Goal: Transaction & Acquisition: Subscribe to service/newsletter

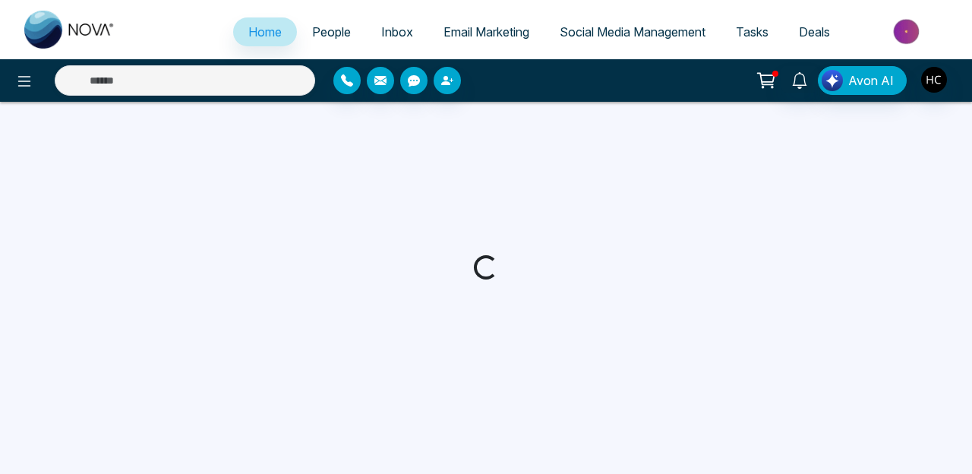
select select "*"
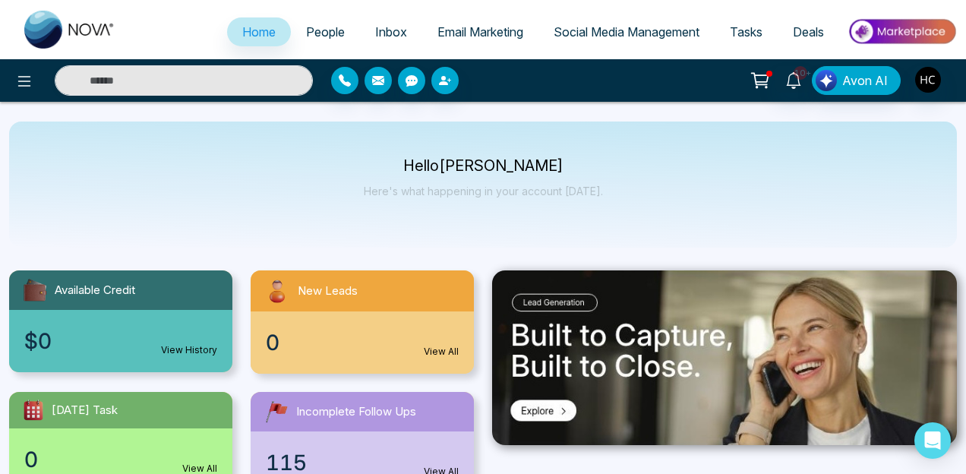
click at [452, 42] on link "Email Marketing" at bounding box center [480, 31] width 116 height 29
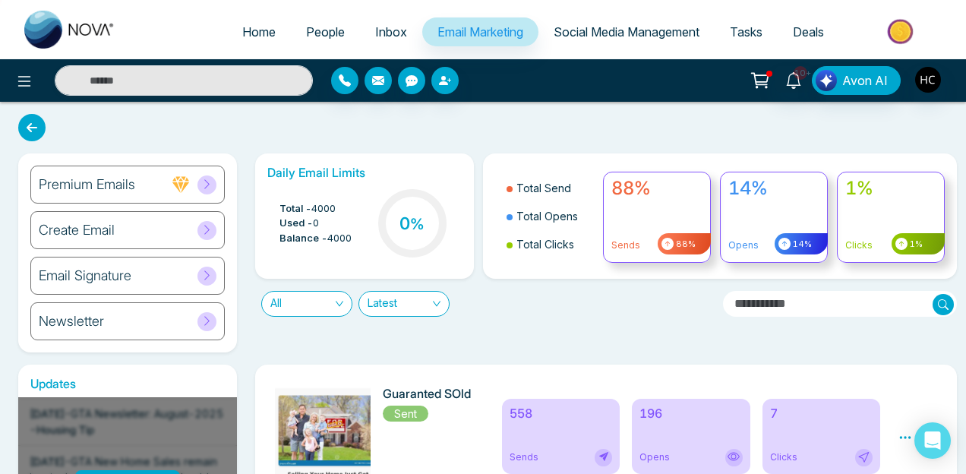
click at [184, 235] on div "Create Email" at bounding box center [127, 230] width 194 height 38
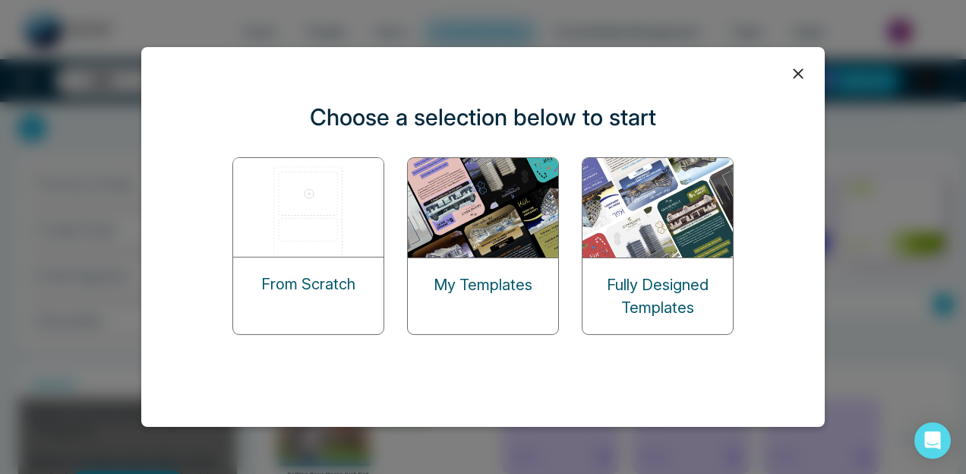
click at [354, 237] on img at bounding box center [309, 207] width 152 height 99
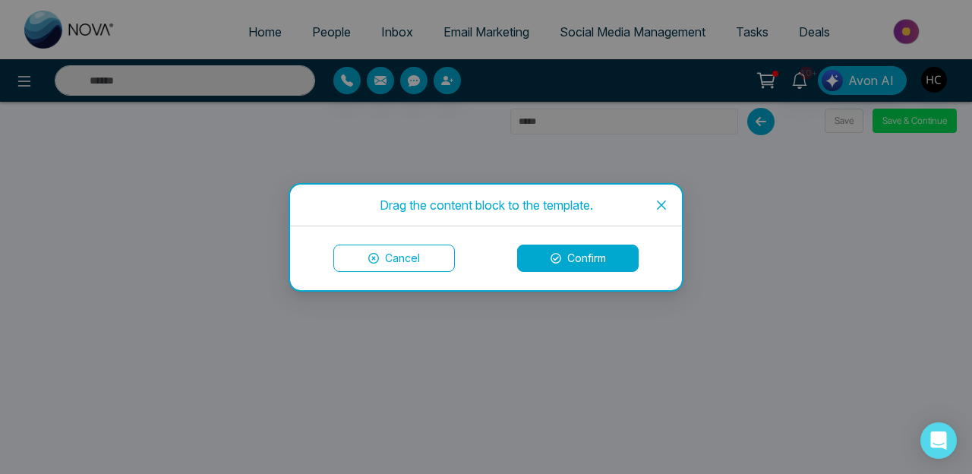
click at [405, 261] on button "Cancel" at bounding box center [393, 257] width 121 height 27
click at [443, 261] on button "Cancel" at bounding box center [393, 257] width 121 height 27
click at [385, 259] on button "Cancel" at bounding box center [393, 257] width 121 height 27
click at [414, 268] on button "Cancel" at bounding box center [393, 257] width 121 height 27
click at [557, 247] on button "Confirm" at bounding box center [577, 257] width 121 height 27
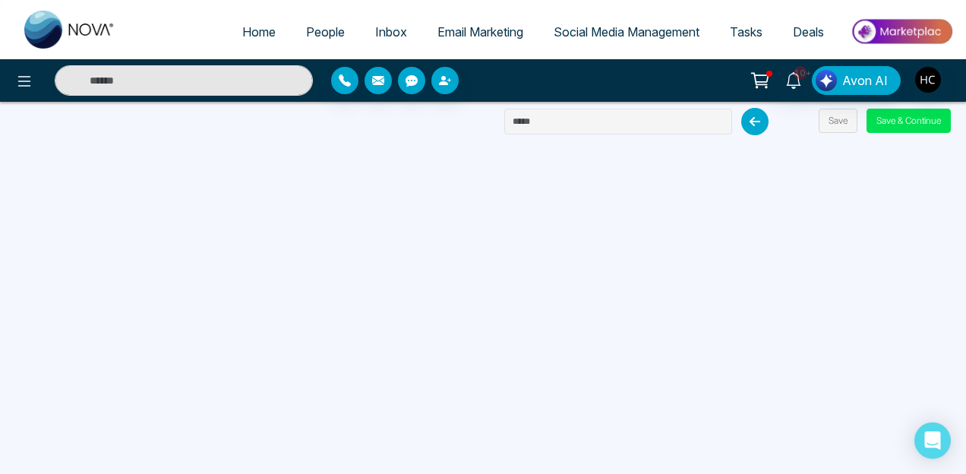
click at [559, 99] on div "10+ Avon AI" at bounding box center [483, 80] width 966 height 43
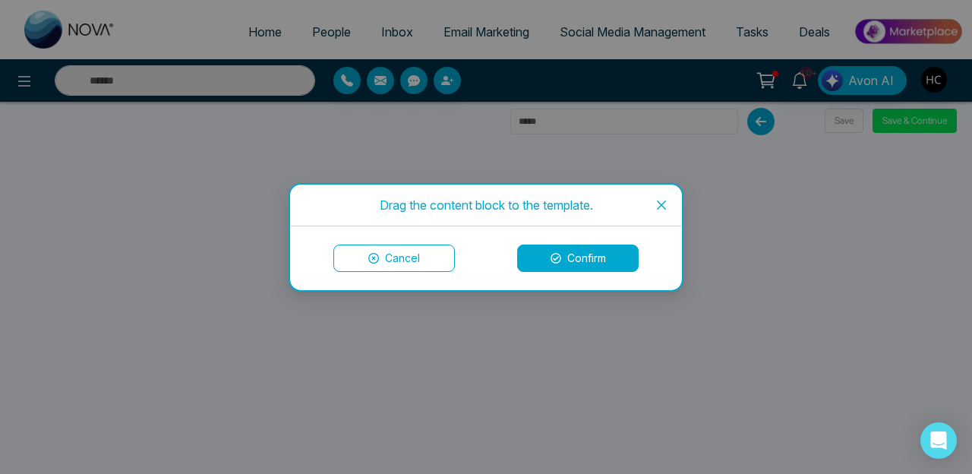
click at [533, 250] on button "Confirm" at bounding box center [577, 257] width 121 height 27
click at [588, 254] on button "Confirm" at bounding box center [577, 257] width 121 height 27
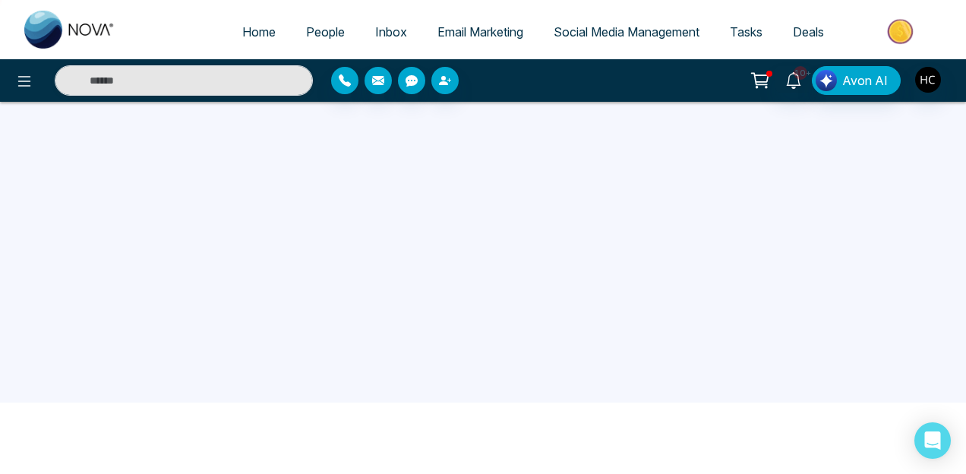
scroll to position [101, 0]
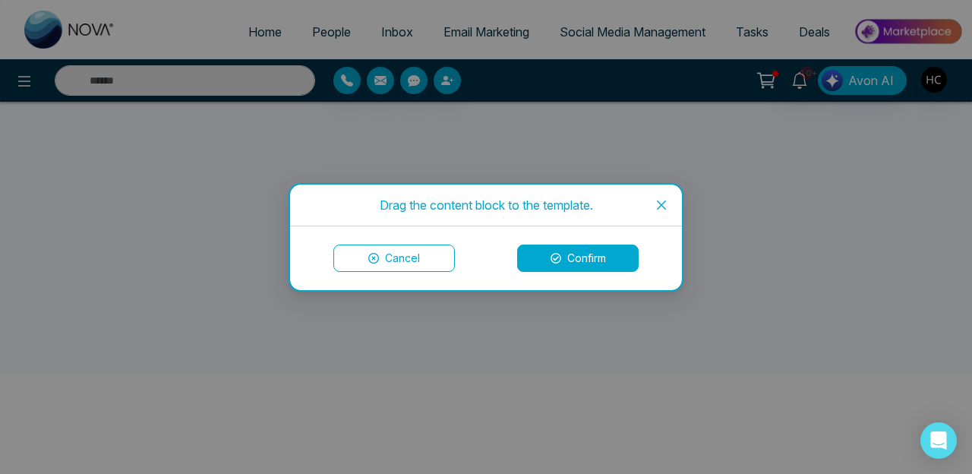
click at [533, 256] on button "Confirm" at bounding box center [577, 257] width 121 height 27
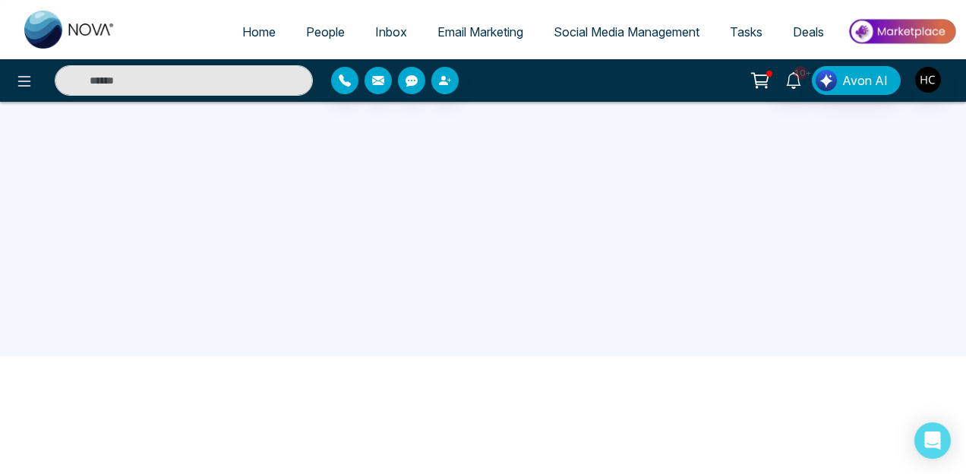
scroll to position [0, 0]
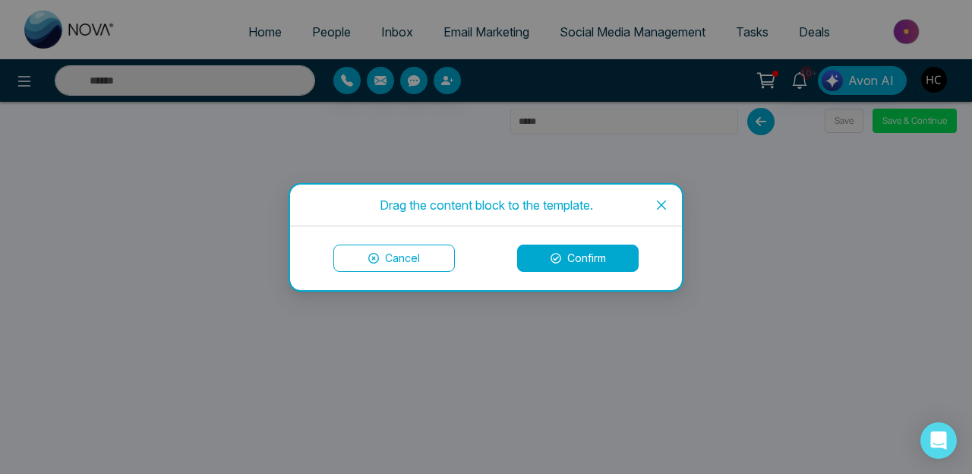
click at [551, 257] on icon at bounding box center [555, 258] width 11 height 11
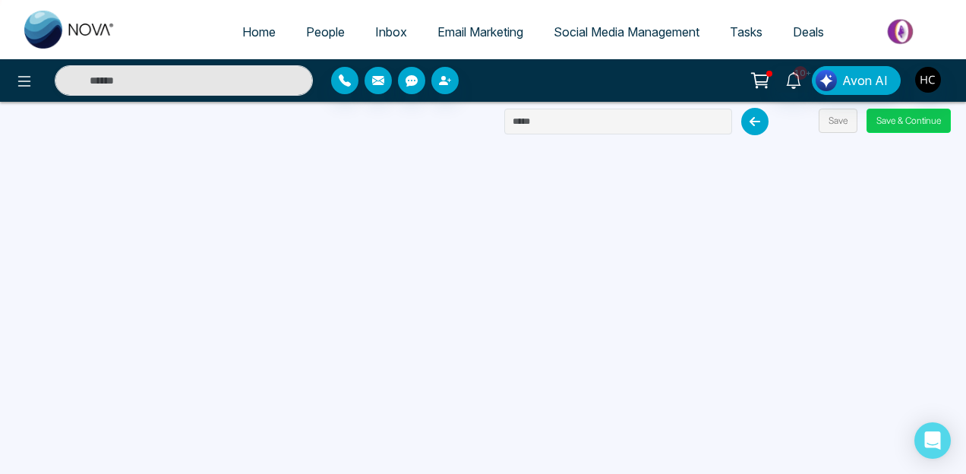
click at [903, 118] on button "Save & Continue" at bounding box center [908, 121] width 84 height 24
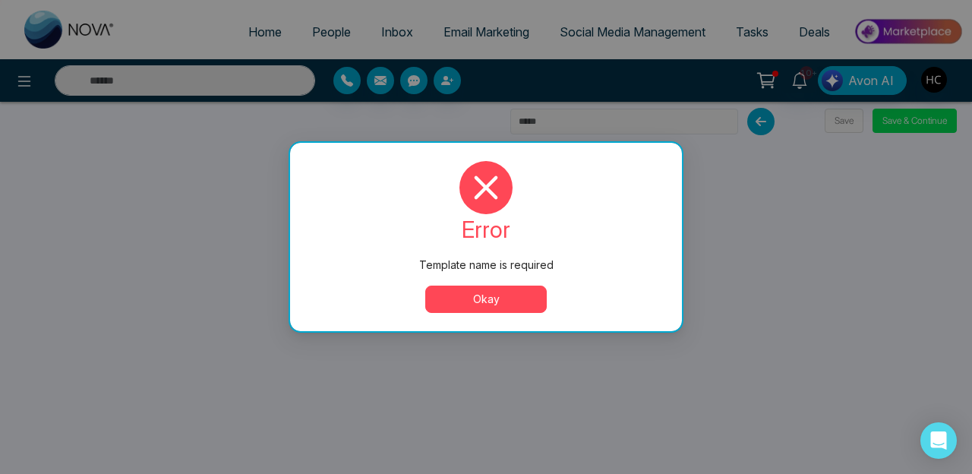
click at [504, 292] on button "Okay" at bounding box center [485, 298] width 121 height 27
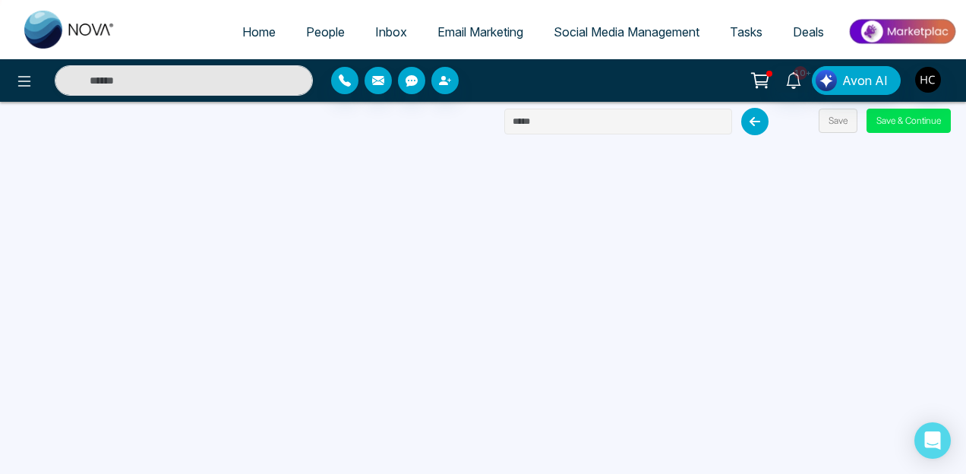
click at [576, 121] on input "text" at bounding box center [618, 122] width 228 height 26
click at [525, 121] on input "**********" at bounding box center [618, 122] width 228 height 26
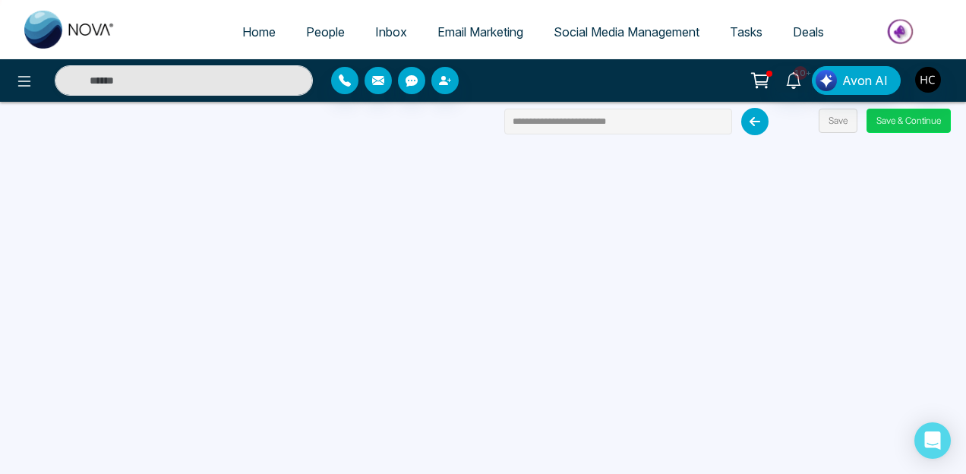
type input "**********"
click at [916, 122] on button "Save & Continue" at bounding box center [908, 121] width 84 height 24
click at [890, 124] on button "Save & Continue" at bounding box center [908, 121] width 84 height 24
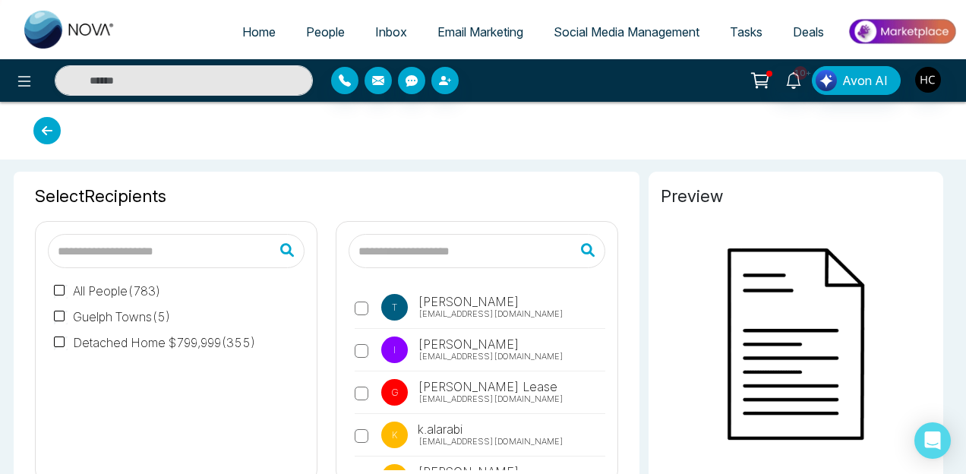
type input "**********"
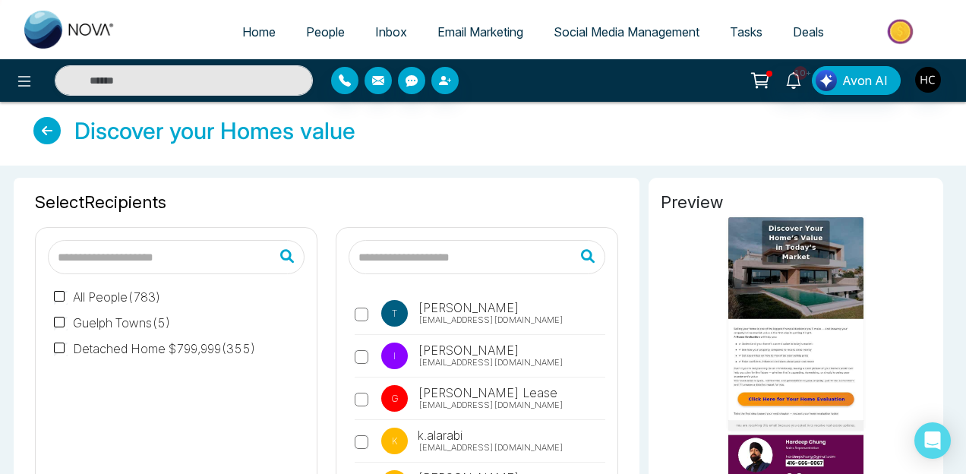
click at [389, 247] on input "text" at bounding box center [476, 257] width 257 height 34
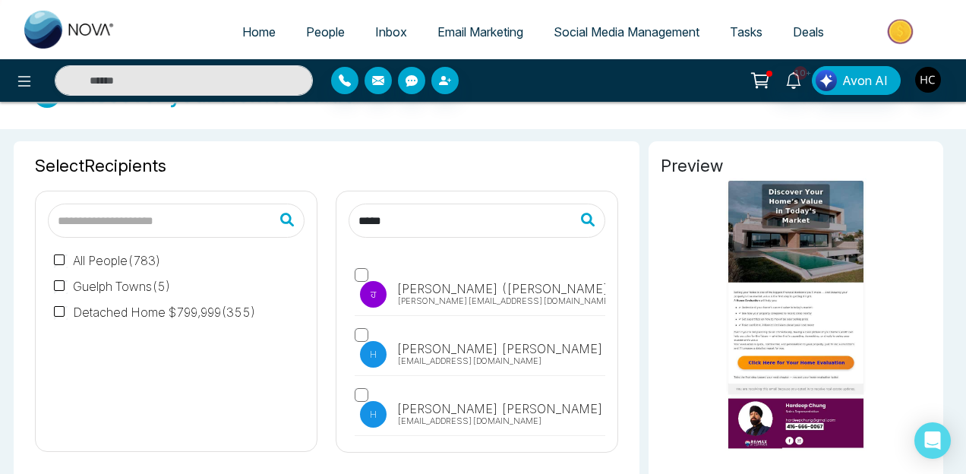
scroll to position [30, 0]
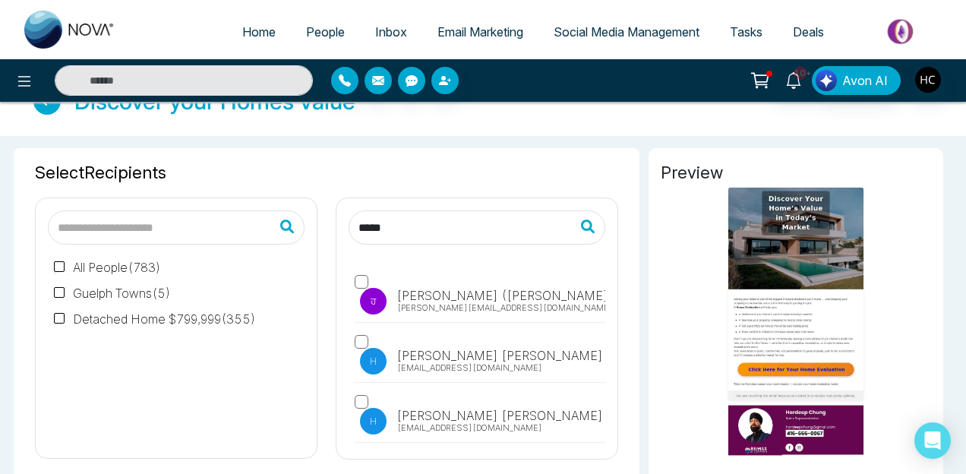
type input "*****"
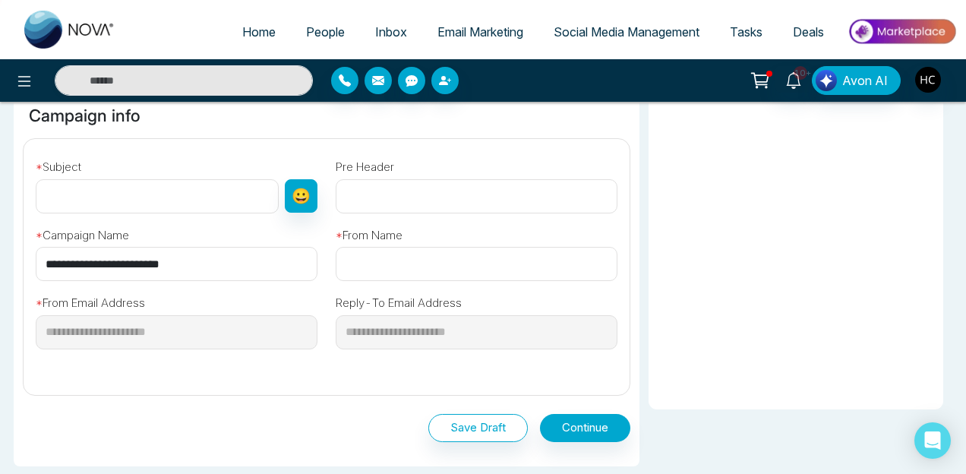
scroll to position [443, 0]
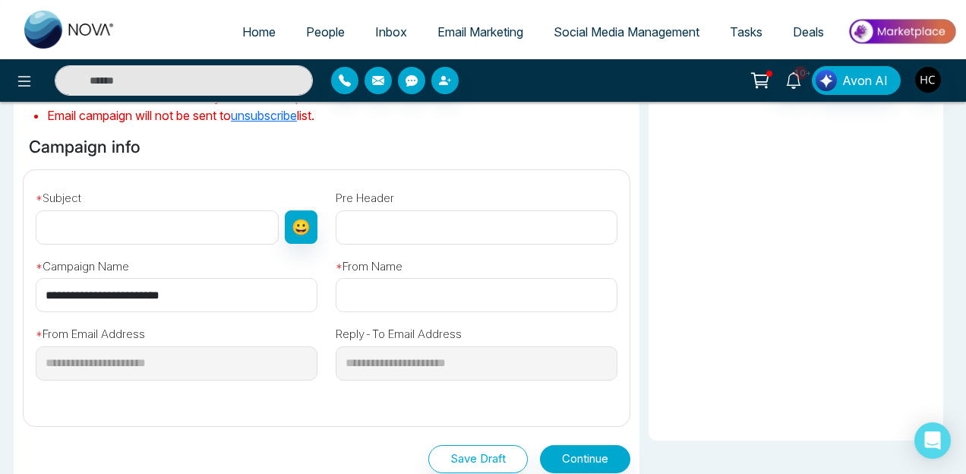
click at [222, 291] on input "**********" at bounding box center [177, 295] width 282 height 34
click at [300, 229] on button "😀" at bounding box center [301, 226] width 33 height 33
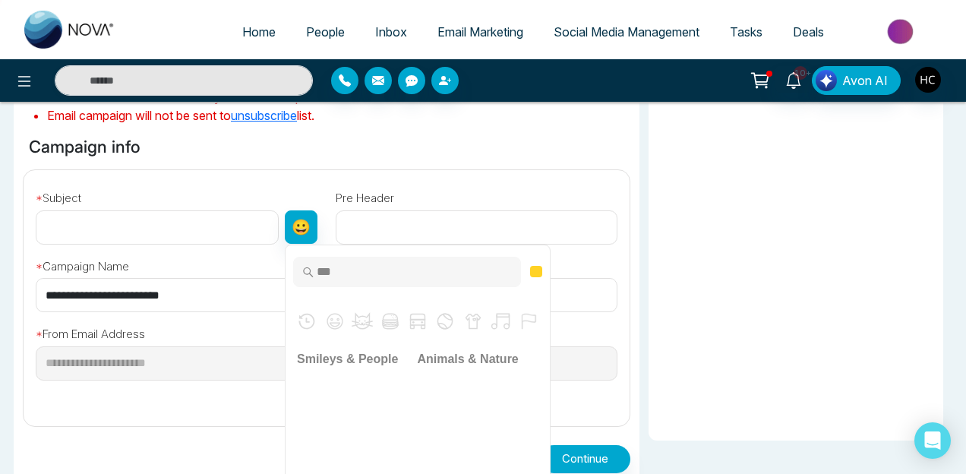
type input "****"
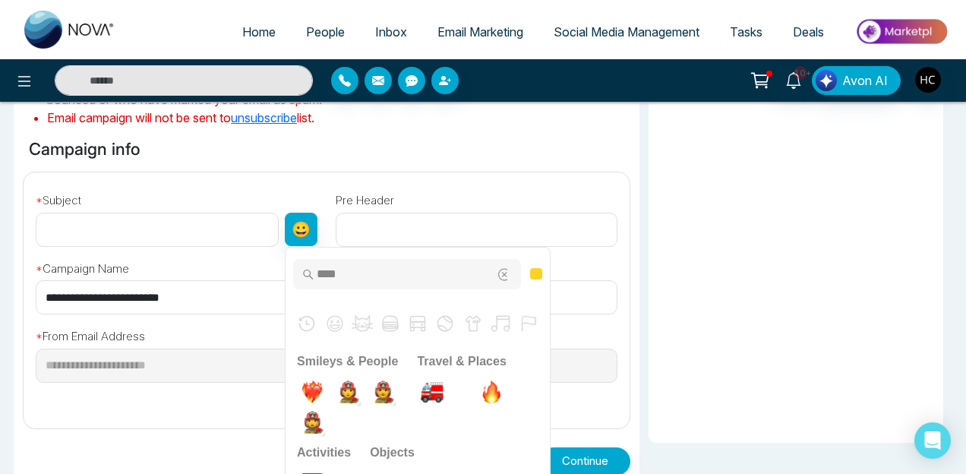
scroll to position [432, 0]
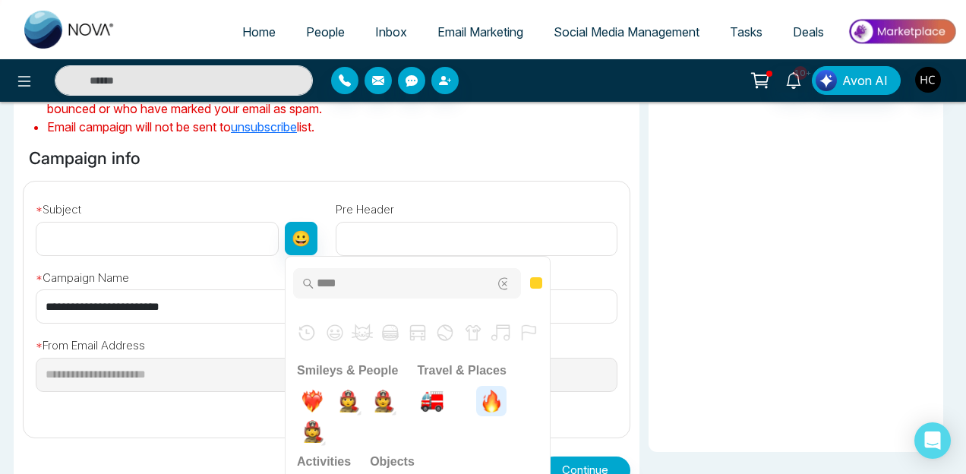
click at [496, 397] on img "fire" at bounding box center [491, 401] width 30 height 30
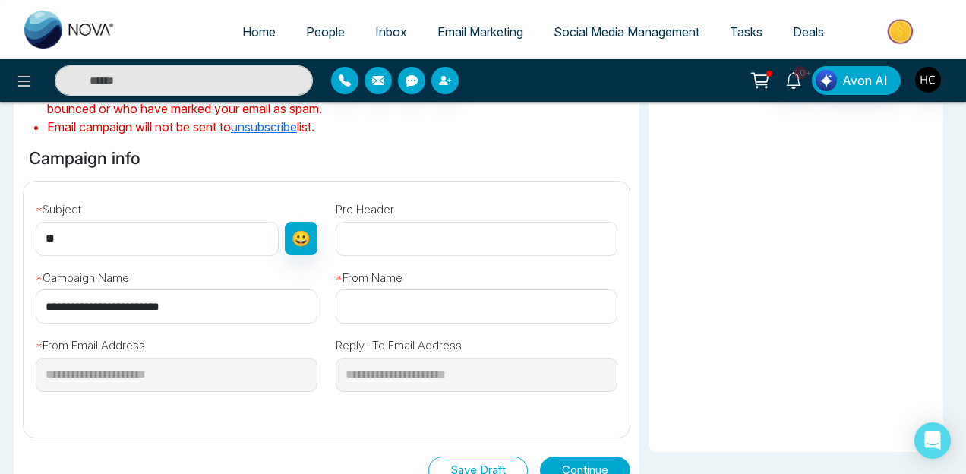
click at [113, 242] on input "**" at bounding box center [157, 239] width 243 height 34
click at [76, 283] on label "* Campaign Name" at bounding box center [82, 277] width 93 height 17
click at [126, 307] on input "**********" at bounding box center [177, 306] width 282 height 34
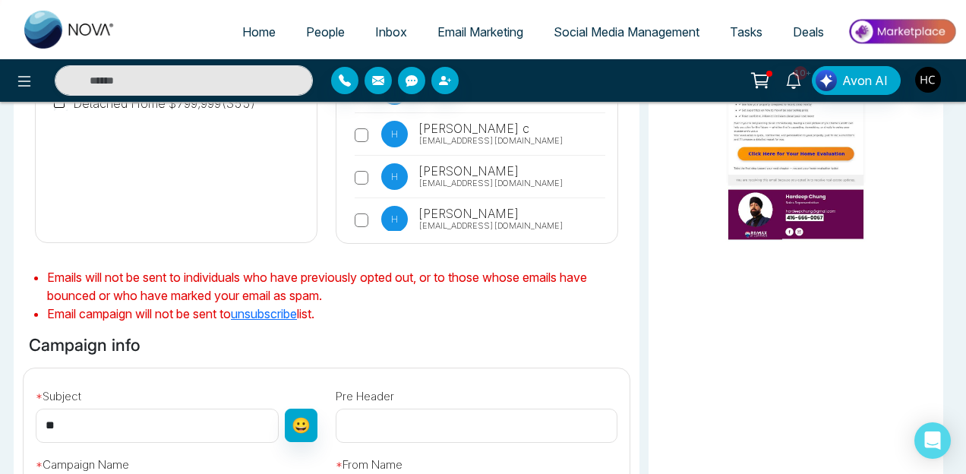
scroll to position [273, 0]
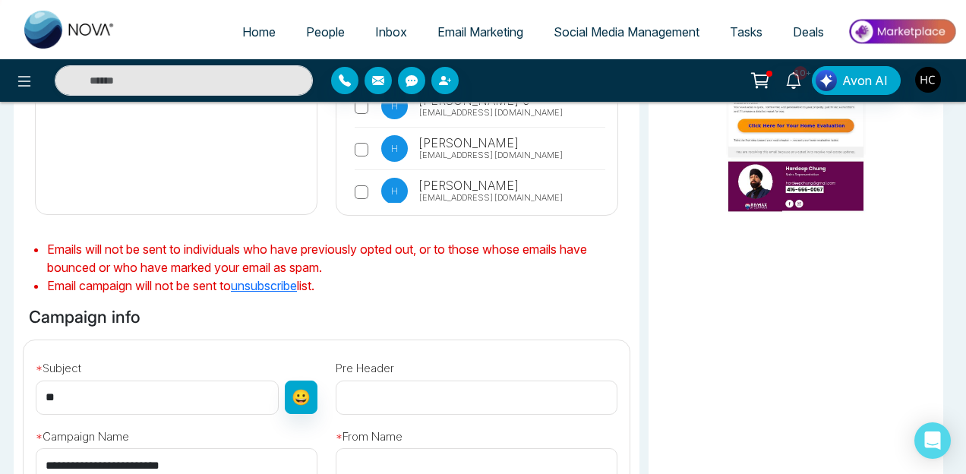
click at [112, 403] on input "**" at bounding box center [157, 397] width 243 height 34
click at [196, 396] on input "**********" at bounding box center [157, 397] width 243 height 34
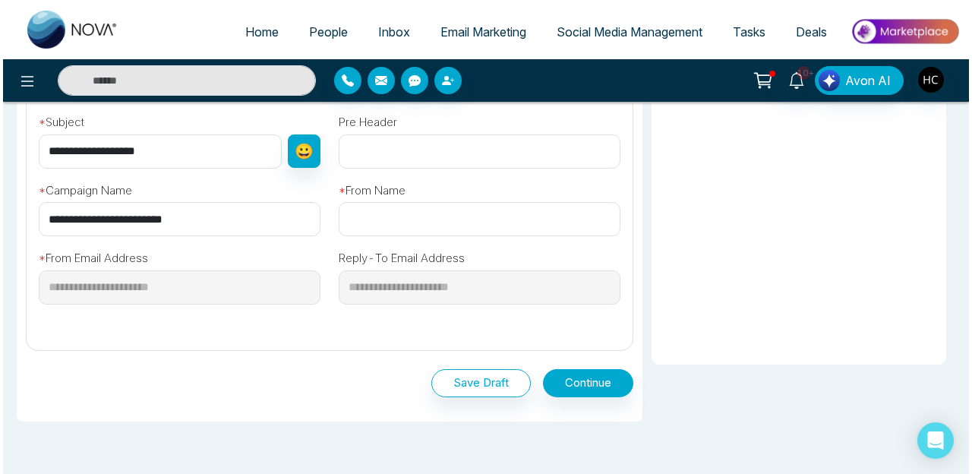
scroll to position [566, 0]
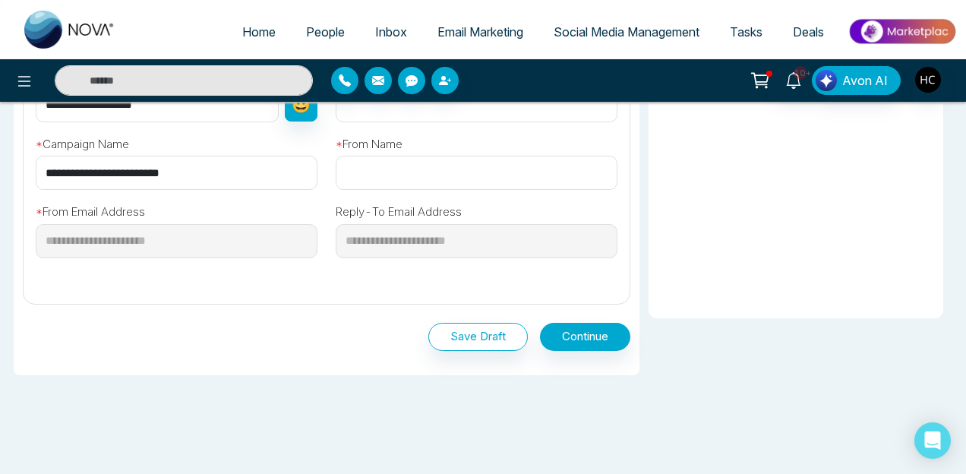
type input "**********"
click at [419, 176] on input "text" at bounding box center [477, 173] width 282 height 34
click at [596, 329] on button "Continue" at bounding box center [585, 337] width 90 height 28
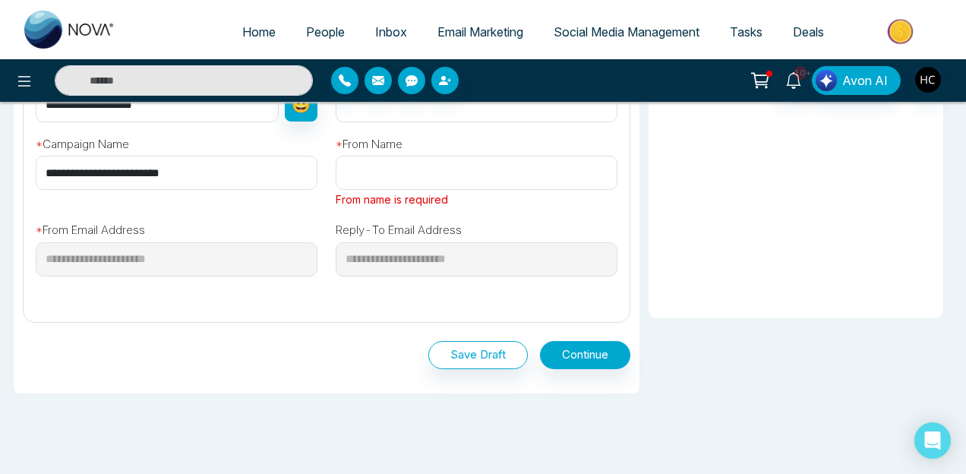
click at [421, 169] on input "text" at bounding box center [477, 173] width 282 height 34
type input "**********"
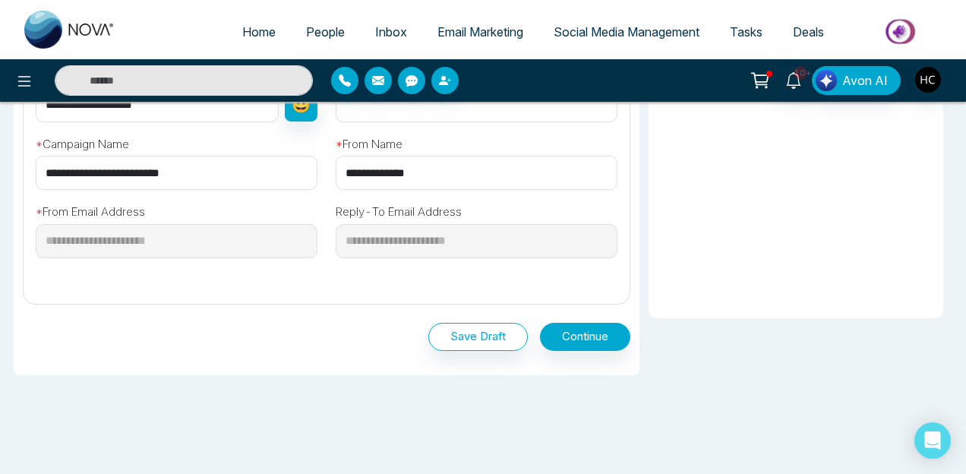
click at [571, 314] on div "Save Draft Continue" at bounding box center [326, 333] width 607 height 58
click at [571, 353] on div "Save Draft Continue" at bounding box center [326, 333] width 607 height 58
click at [574, 343] on button "Continue" at bounding box center [585, 337] width 90 height 28
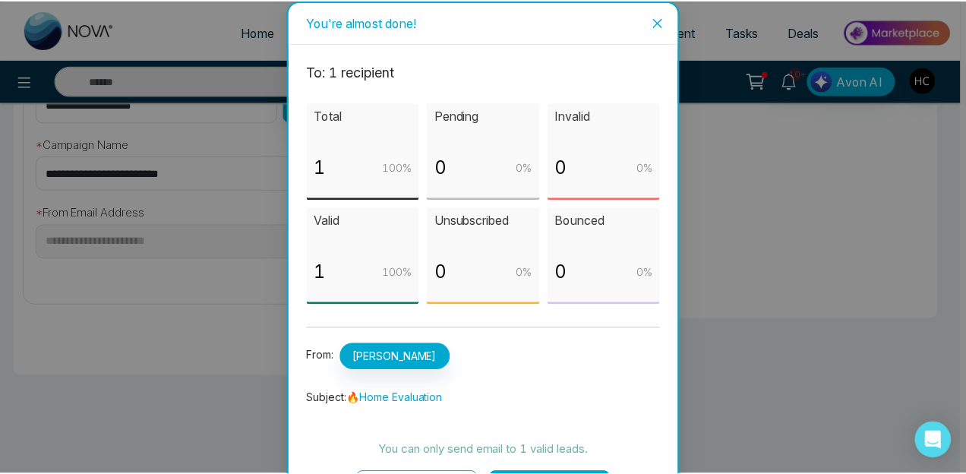
scroll to position [44, 0]
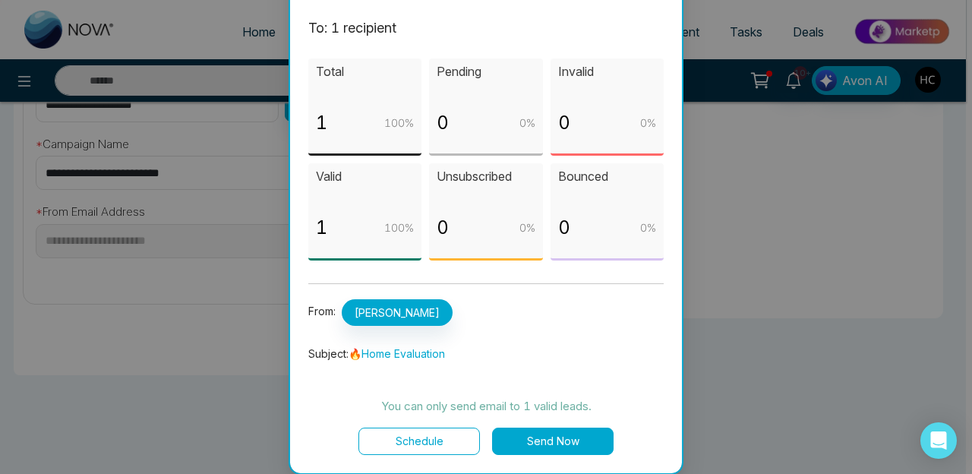
click at [566, 443] on button "Send Now" at bounding box center [552, 440] width 121 height 27
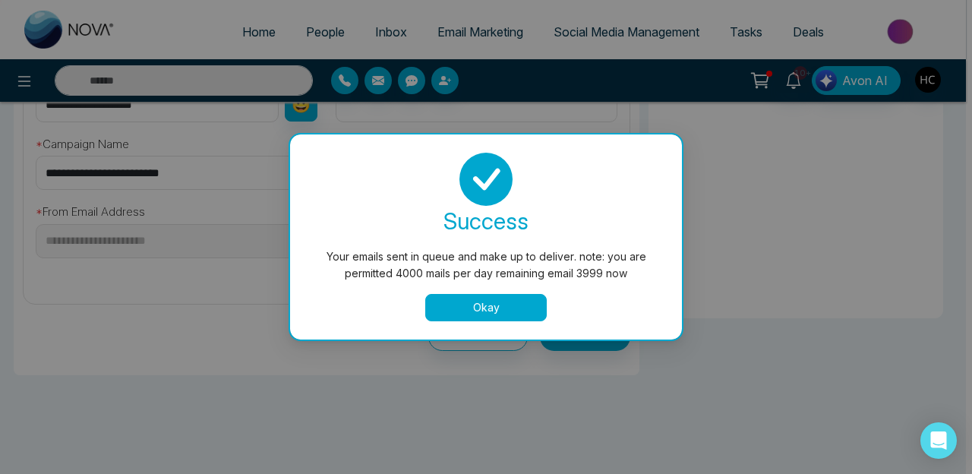
click at [494, 296] on button "Okay" at bounding box center [485, 307] width 121 height 27
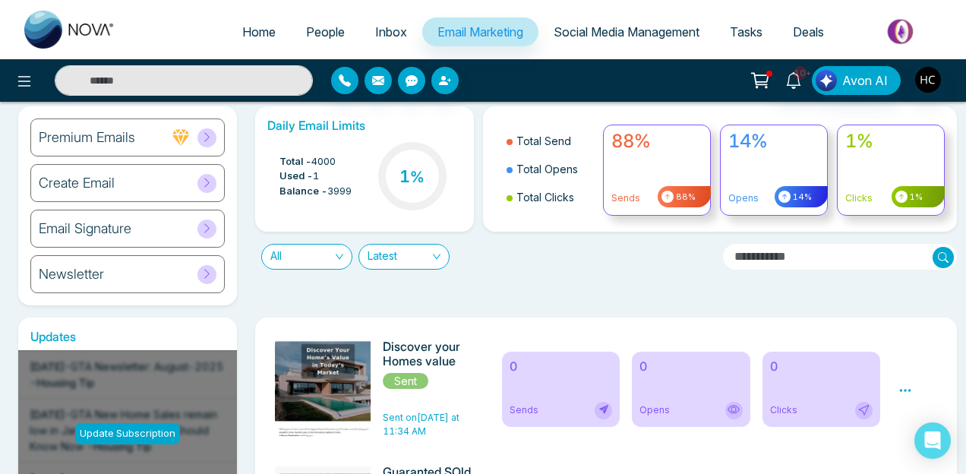
scroll to position [197, 0]
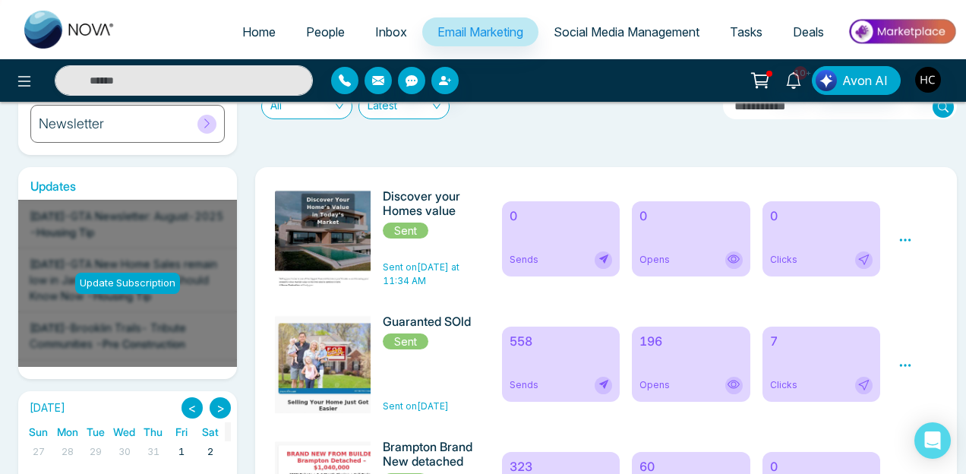
click at [560, 241] on div "0 Sends" at bounding box center [561, 238] width 118 height 75
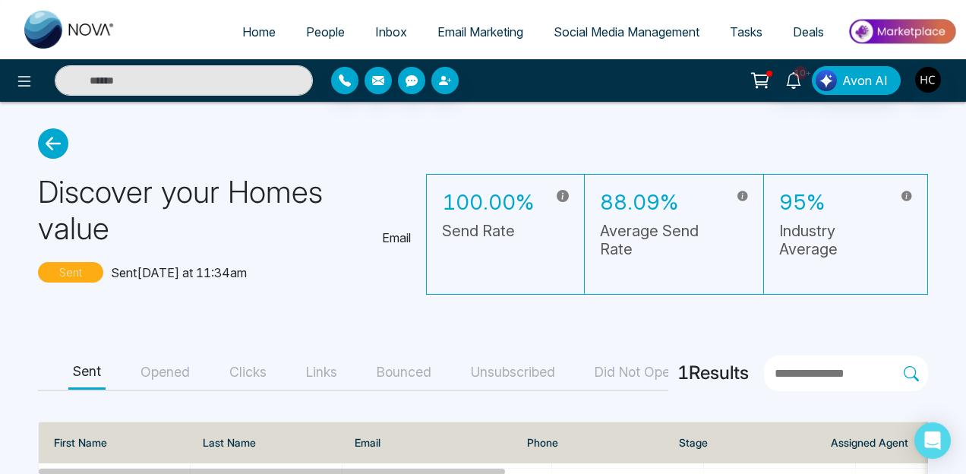
click at [482, 21] on link "Email Marketing" at bounding box center [480, 31] width 116 height 29
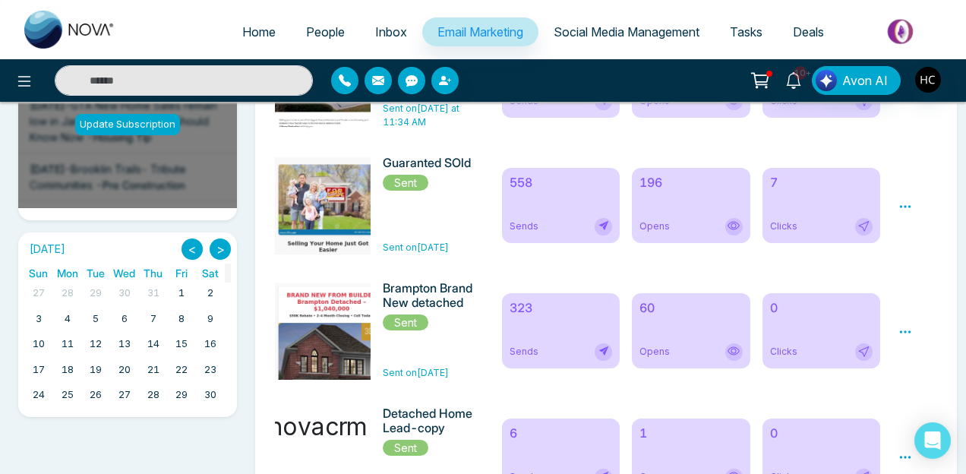
scroll to position [250, 0]
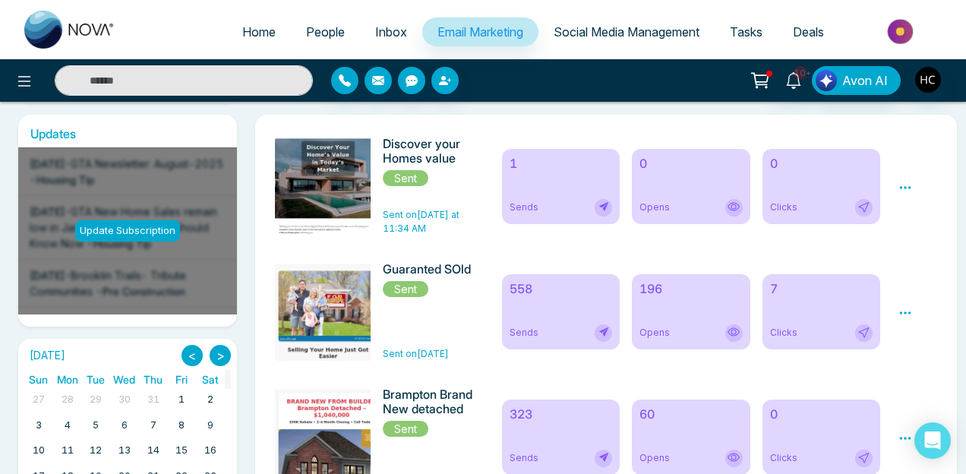
click at [903, 193] on icon at bounding box center [905, 188] width 14 height 14
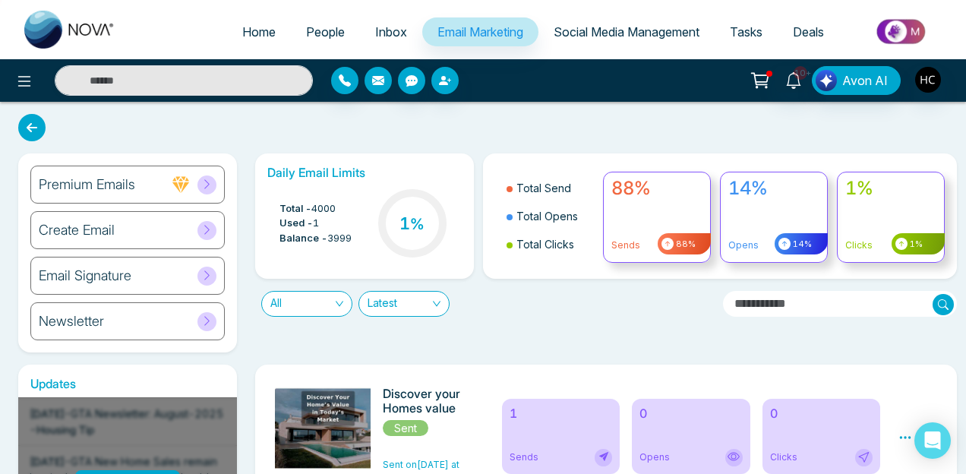
click at [383, 84] on icon "button" at bounding box center [378, 80] width 12 height 12
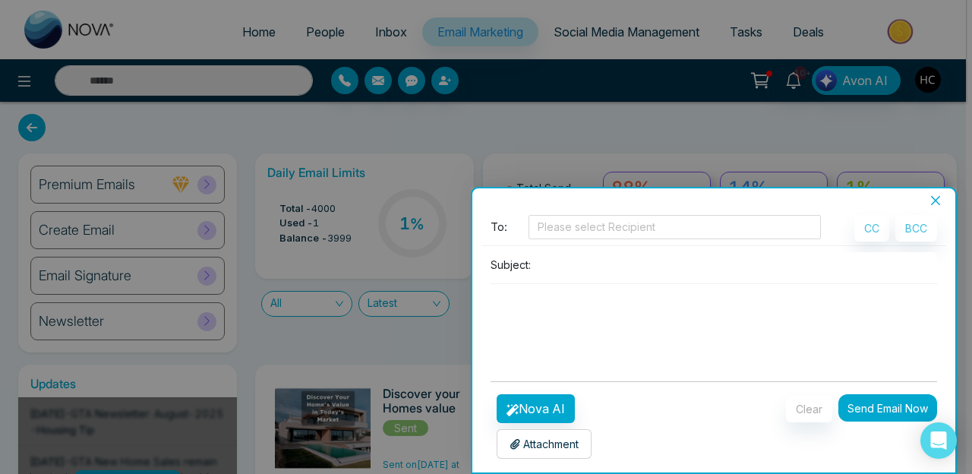
click at [939, 196] on icon "close" at bounding box center [935, 200] width 9 height 9
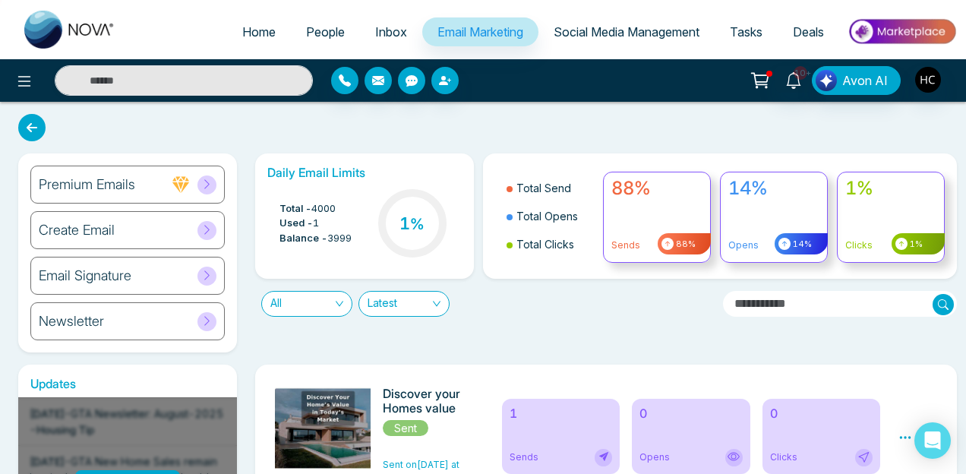
click at [151, 221] on div "Create Email" at bounding box center [127, 230] width 194 height 38
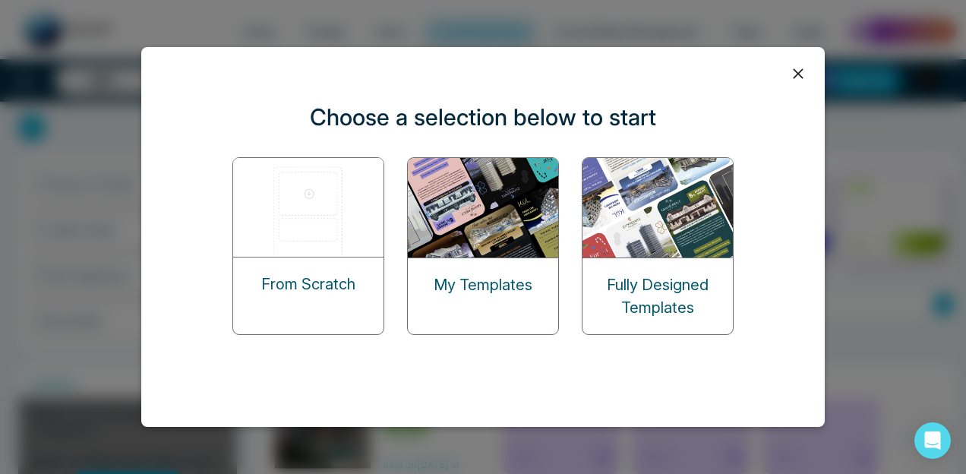
click at [462, 268] on div "My Templates" at bounding box center [483, 284] width 150 height 53
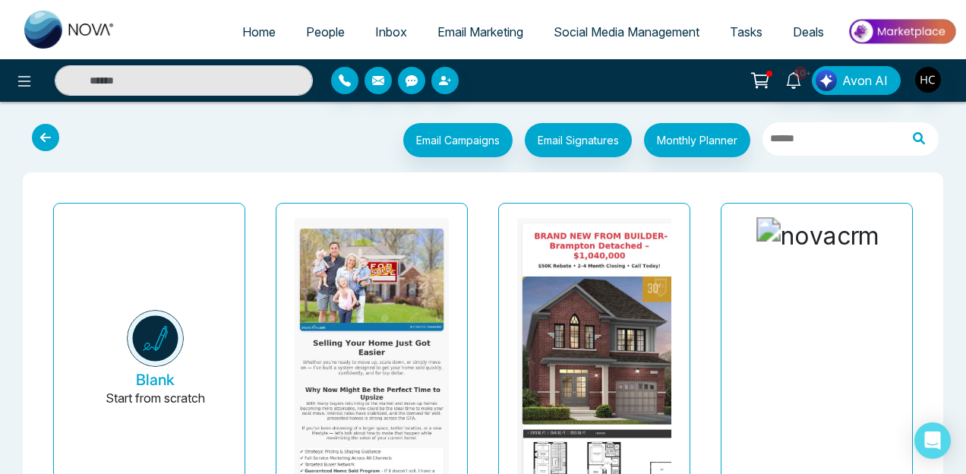
click at [178, 309] on button "Blank Start from scratch" at bounding box center [155, 360] width 154 height 288
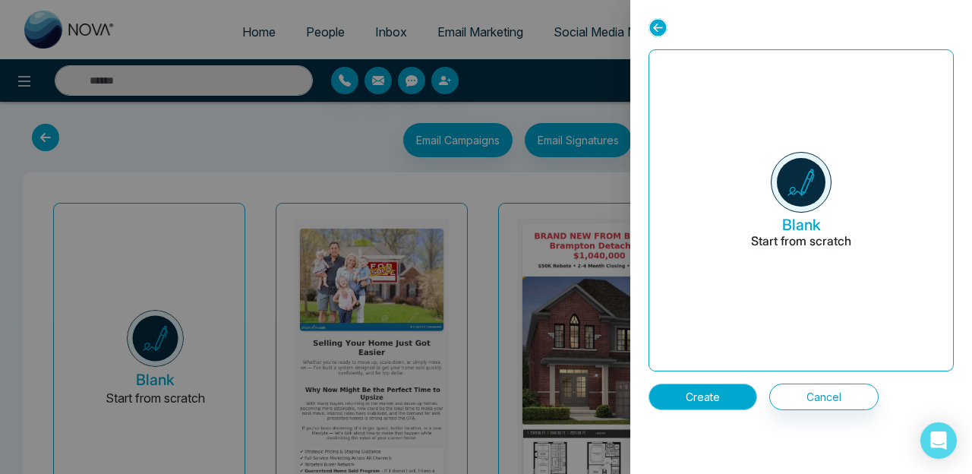
click at [714, 399] on button "Create" at bounding box center [702, 396] width 109 height 27
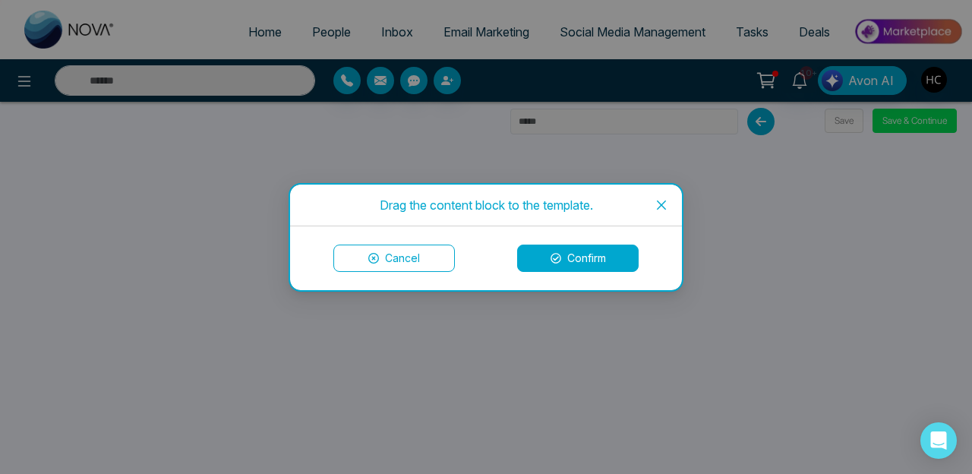
click at [582, 261] on button "Confirm" at bounding box center [577, 257] width 121 height 27
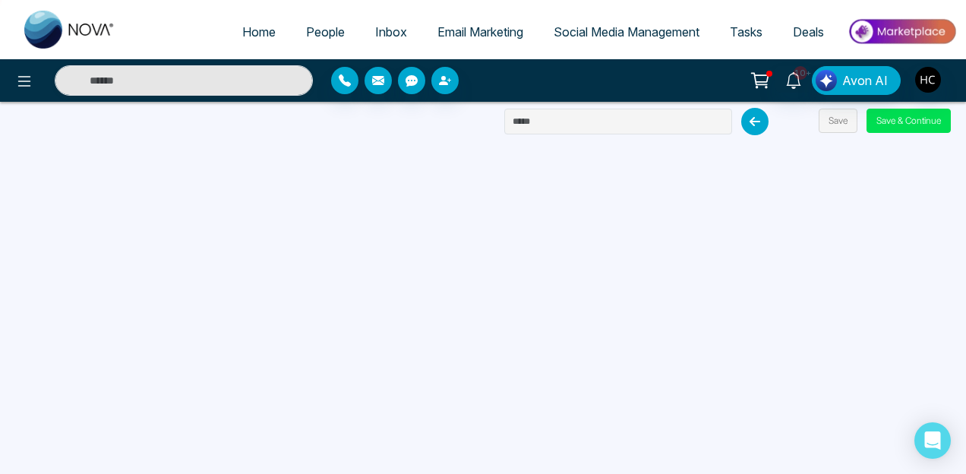
scroll to position [144, 0]
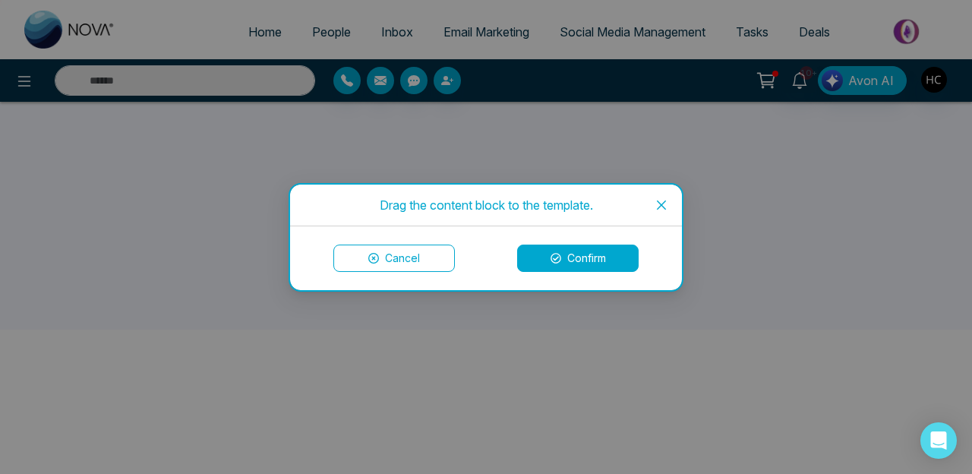
click at [579, 256] on button "Confirm" at bounding box center [577, 257] width 121 height 27
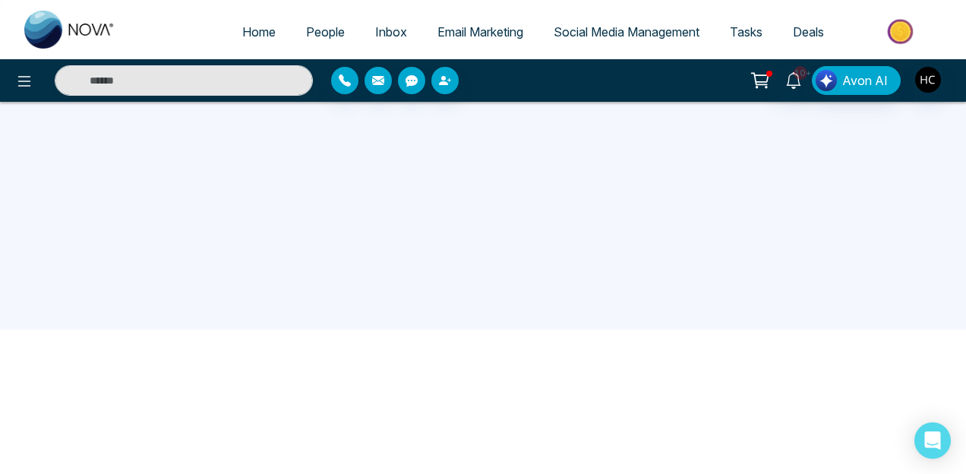
scroll to position [0, 0]
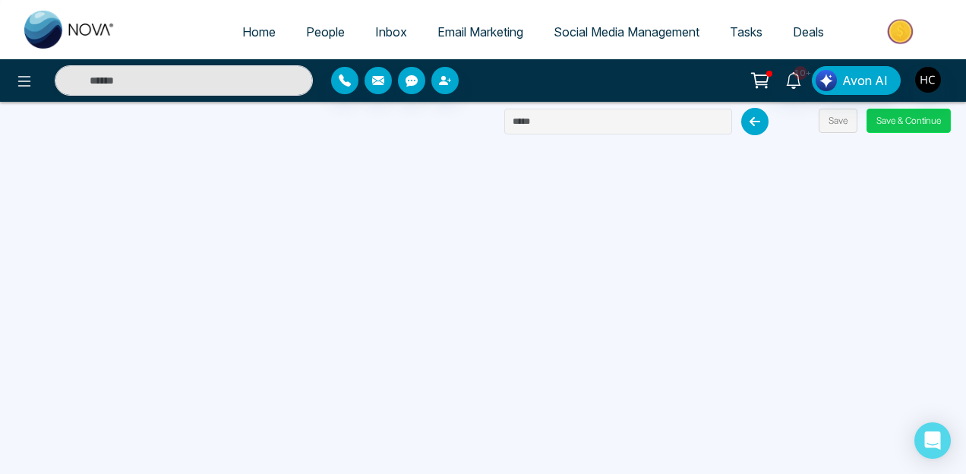
click at [921, 118] on button "Save & Continue" at bounding box center [908, 121] width 84 height 24
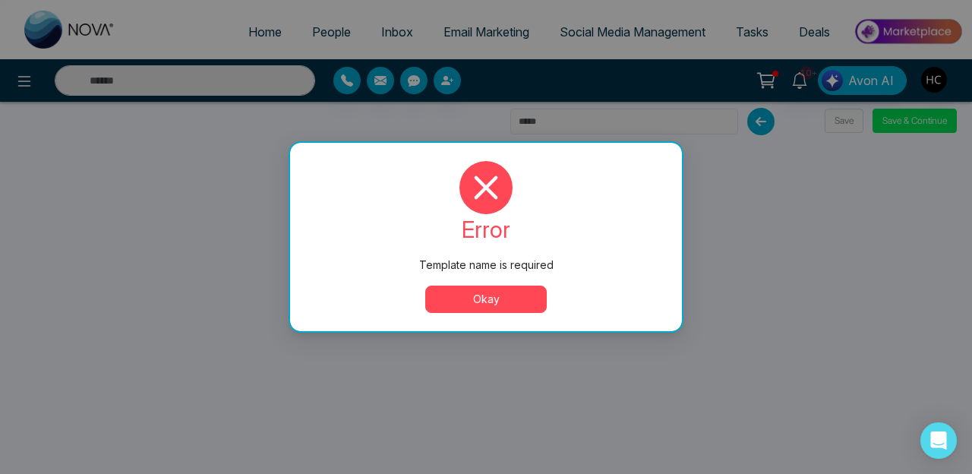
click at [473, 291] on button "Okay" at bounding box center [485, 298] width 121 height 27
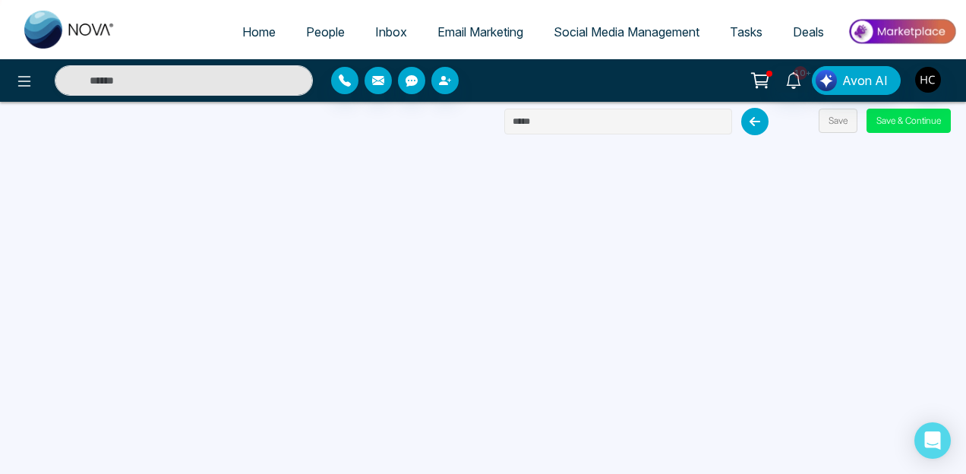
click at [582, 129] on input "text" at bounding box center [618, 122] width 228 height 26
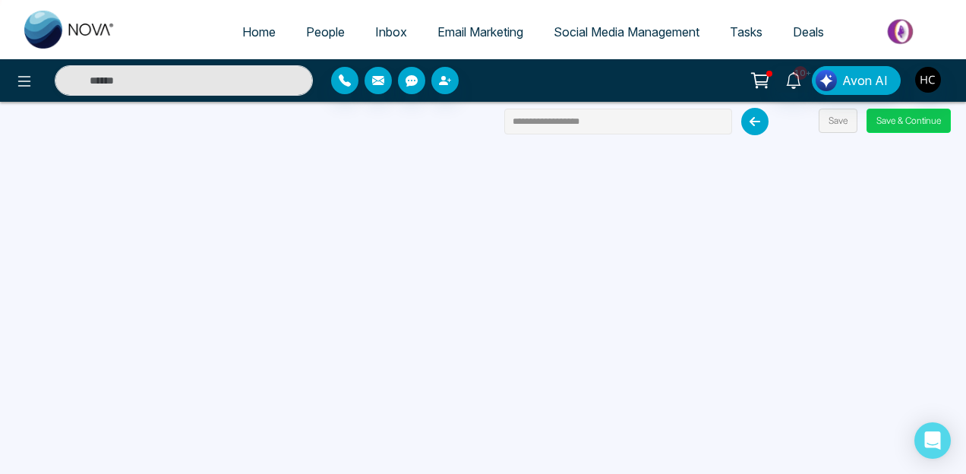
type input "**********"
click at [909, 109] on button "Save & Continue" at bounding box center [908, 121] width 84 height 24
click at [892, 119] on button "Save & Continue" at bounding box center [908, 121] width 84 height 24
click at [893, 124] on button "Save & Continue" at bounding box center [908, 121] width 84 height 24
click at [912, 119] on button "Save & Continue" at bounding box center [908, 121] width 84 height 24
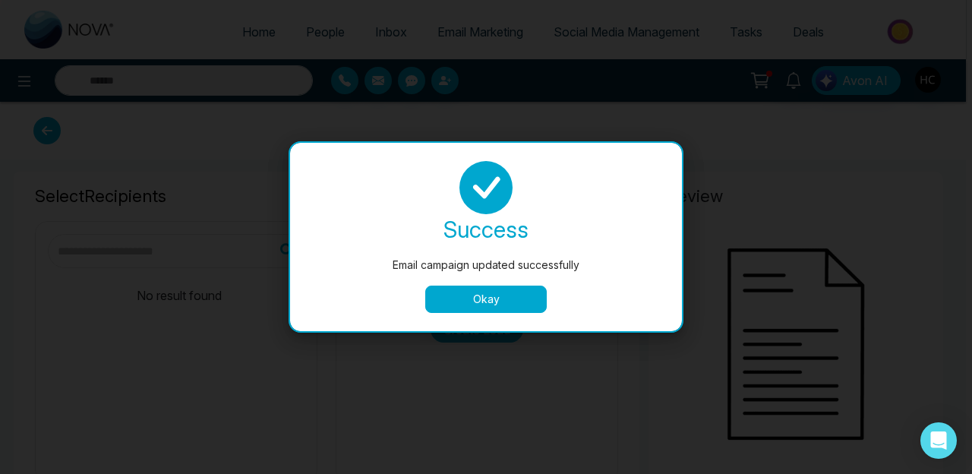
type input "**********"
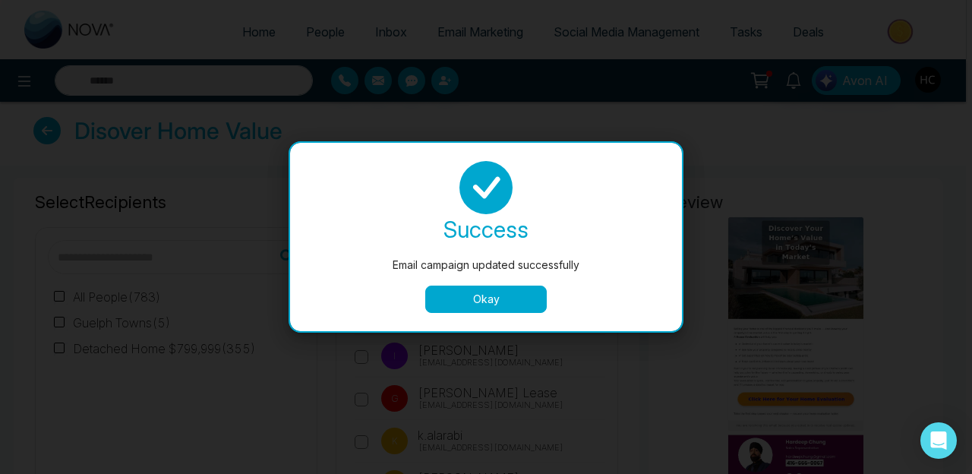
click at [519, 301] on button "Okay" at bounding box center [485, 298] width 121 height 27
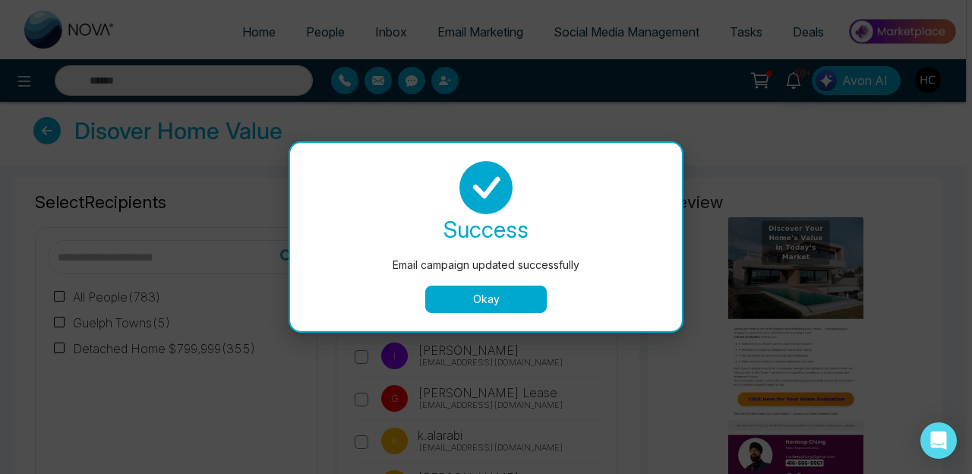
click at [479, 295] on button "Okay" at bounding box center [485, 298] width 121 height 27
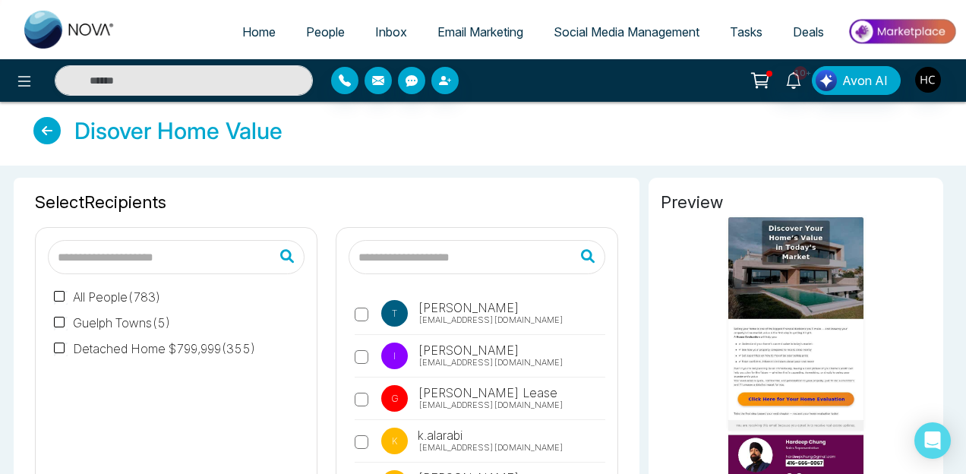
click at [421, 238] on div "T [PERSON_NAME] [PERSON_NAME][EMAIL_ADDRESS][DOMAIN_NAME] I [PERSON_NAME] [EMAI…" at bounding box center [476, 358] width 281 height 260
click at [414, 253] on input "text" at bounding box center [476, 257] width 257 height 34
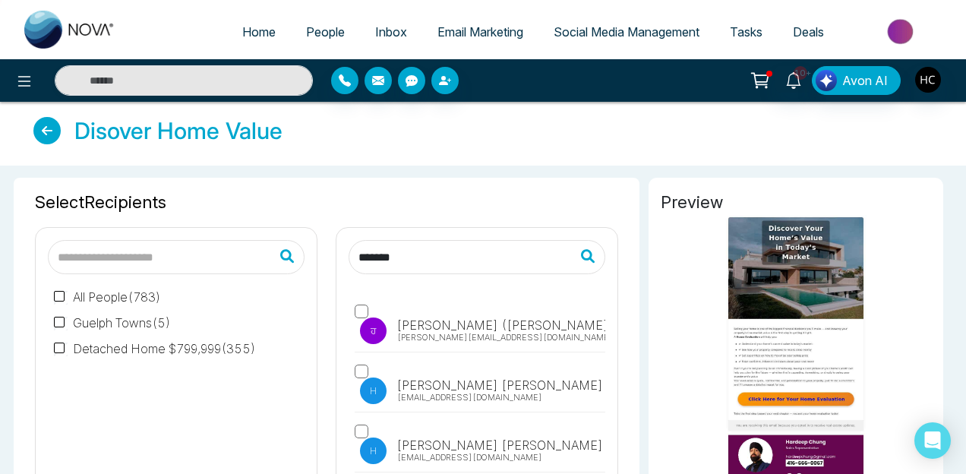
type input "*******"
click at [506, 381] on span "[PERSON_NAME] [EMAIL_ADDRESS][DOMAIN_NAME]" at bounding box center [482, 391] width 249 height 21
click at [490, 451] on span "[EMAIL_ADDRESS][DOMAIN_NAME]" at bounding box center [469, 457] width 145 height 13
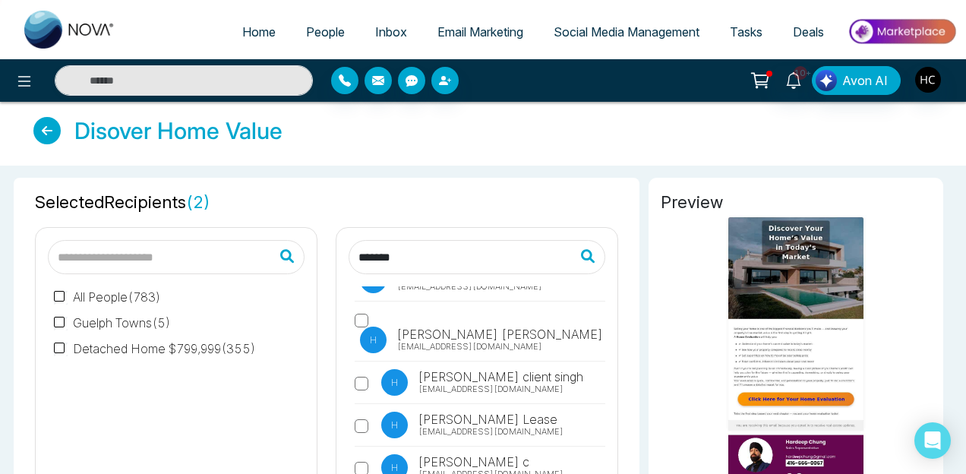
scroll to position [112, 0]
click at [515, 466] on span "[EMAIL_ADDRESS][DOMAIN_NAME]" at bounding box center [490, 472] width 145 height 13
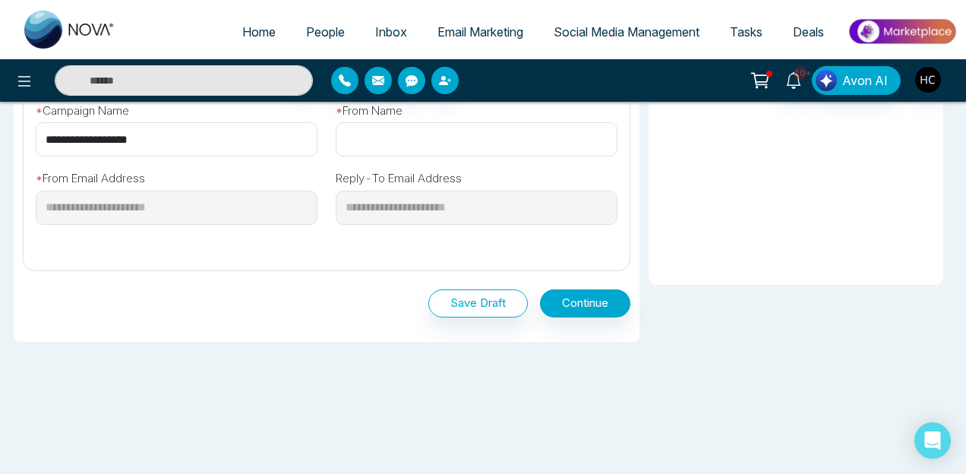
scroll to position [403, 0]
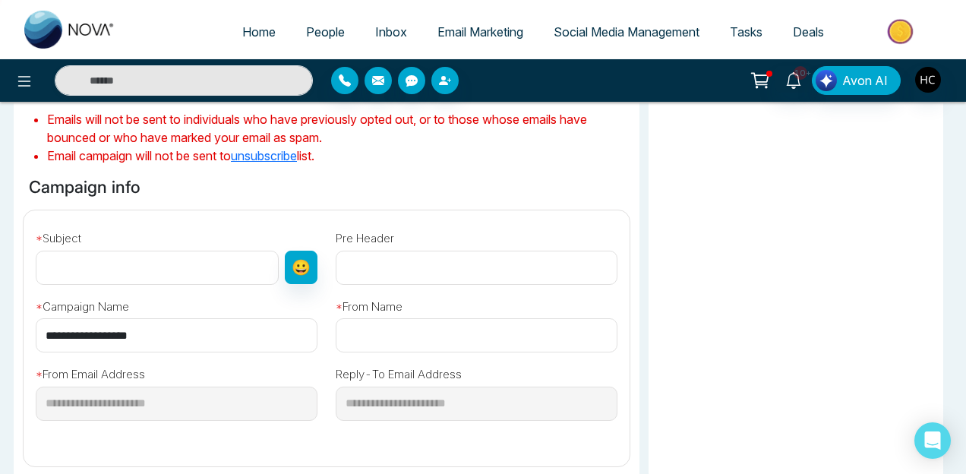
click at [361, 257] on input "text" at bounding box center [477, 268] width 282 height 34
click at [249, 251] on input "text" at bounding box center [157, 268] width 243 height 34
type input "**"
click at [438, 286] on div "* From Name" at bounding box center [476, 319] width 300 height 68
click at [418, 334] on input "text" at bounding box center [477, 335] width 282 height 34
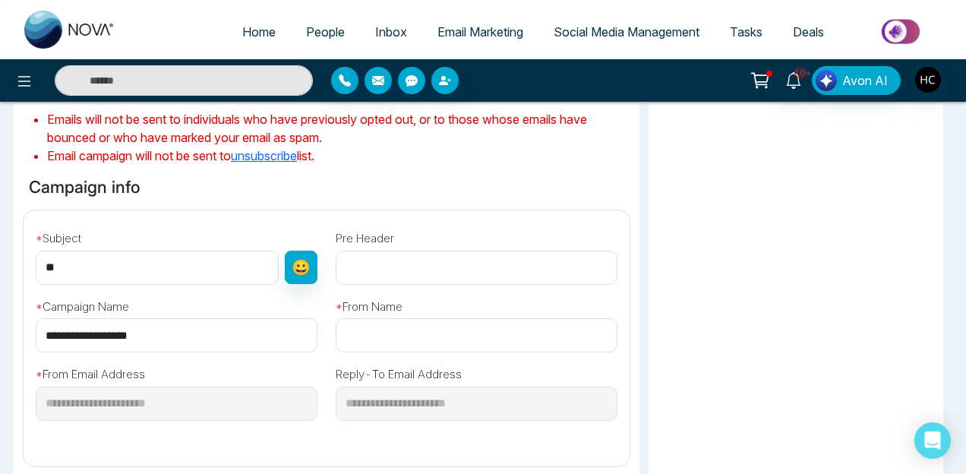
type input "**********"
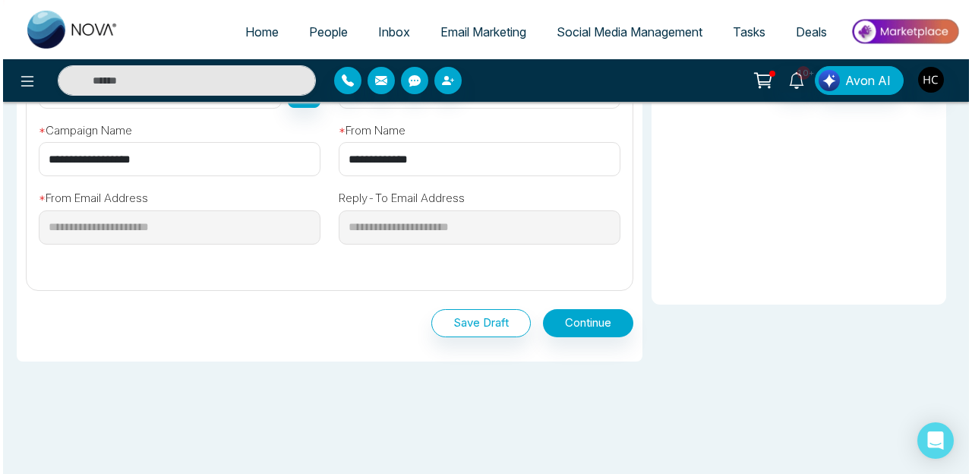
scroll to position [599, 0]
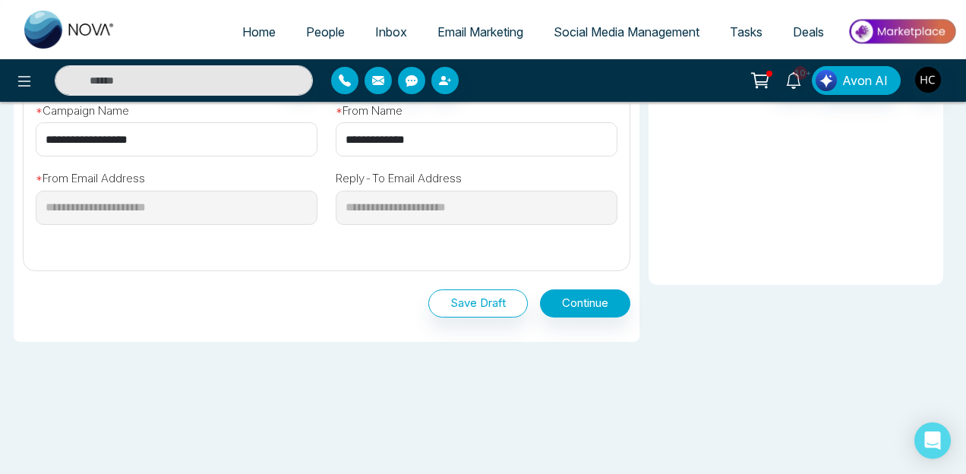
click at [590, 282] on div "Save Draft Continue" at bounding box center [326, 300] width 607 height 58
click at [587, 315] on button "Continue" at bounding box center [585, 303] width 90 height 28
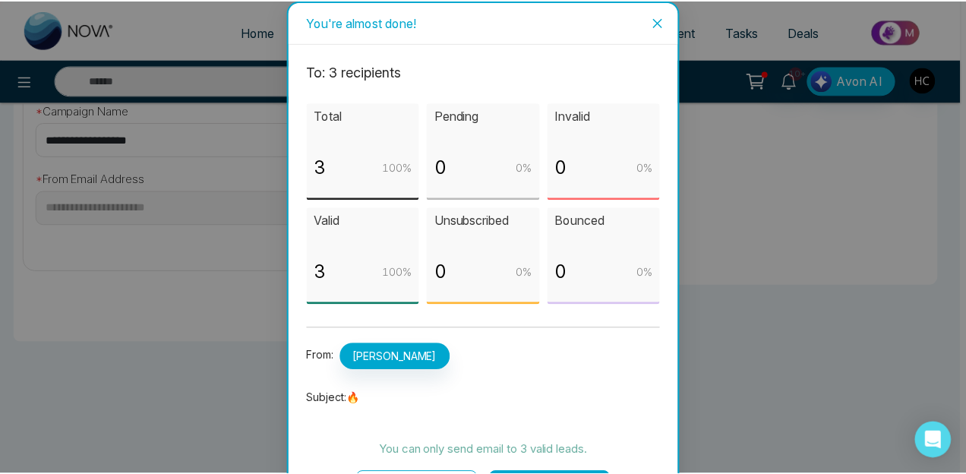
scroll to position [44, 0]
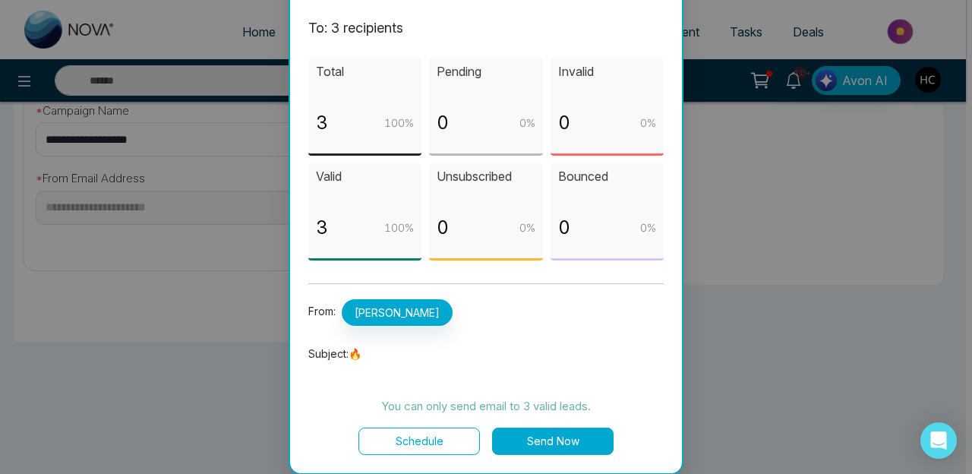
click at [566, 433] on button "Send Now" at bounding box center [552, 440] width 121 height 27
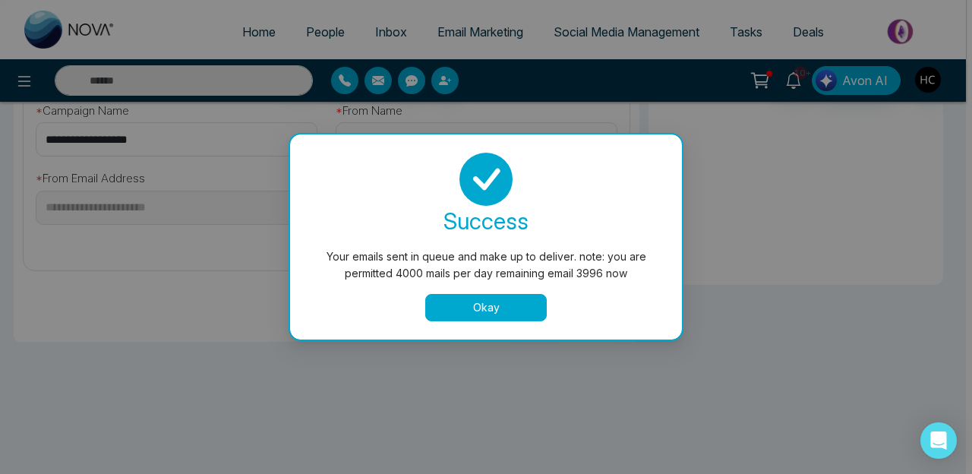
click at [481, 305] on button "Okay" at bounding box center [485, 307] width 121 height 27
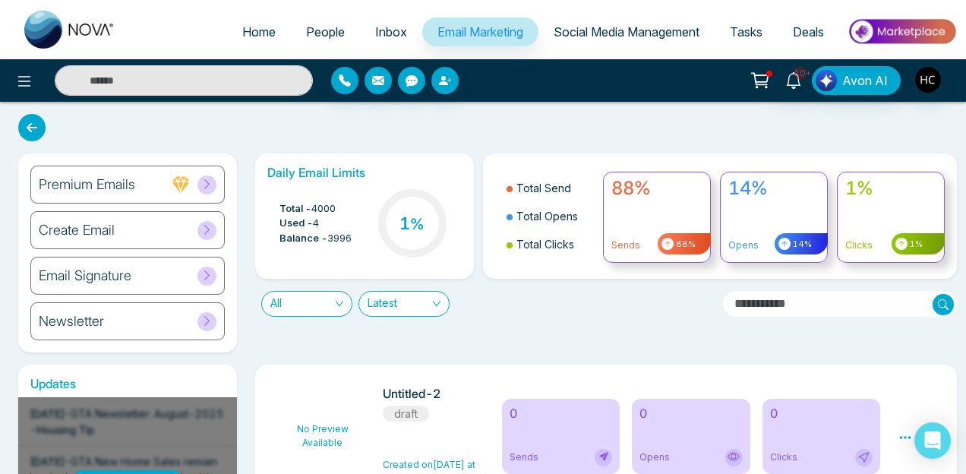
scroll to position [174, 0]
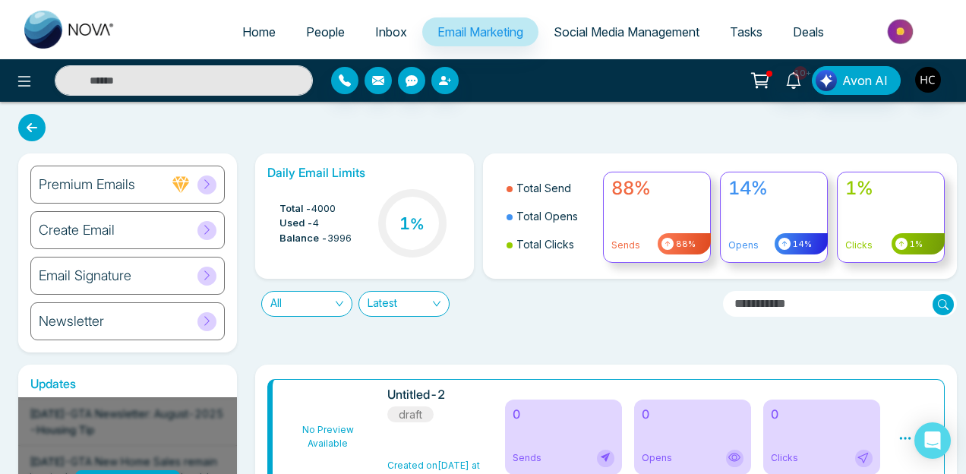
scroll to position [84, 0]
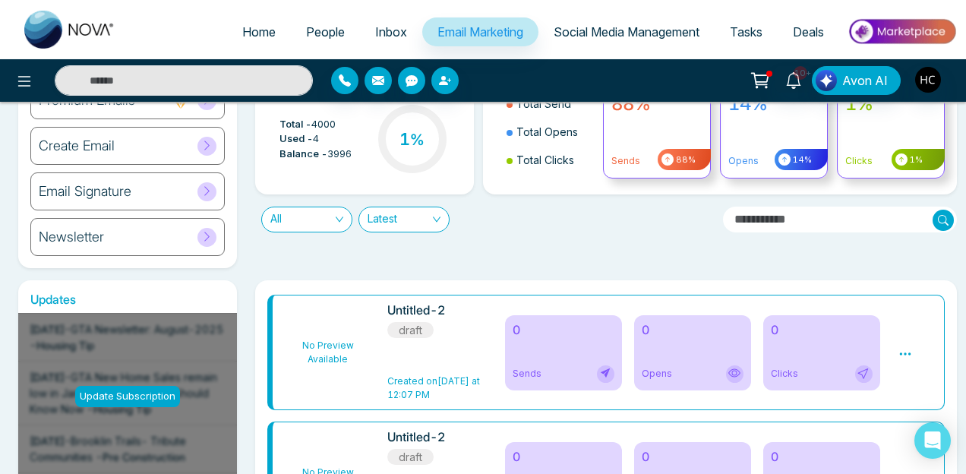
click at [265, 32] on link "Home" at bounding box center [259, 31] width 64 height 29
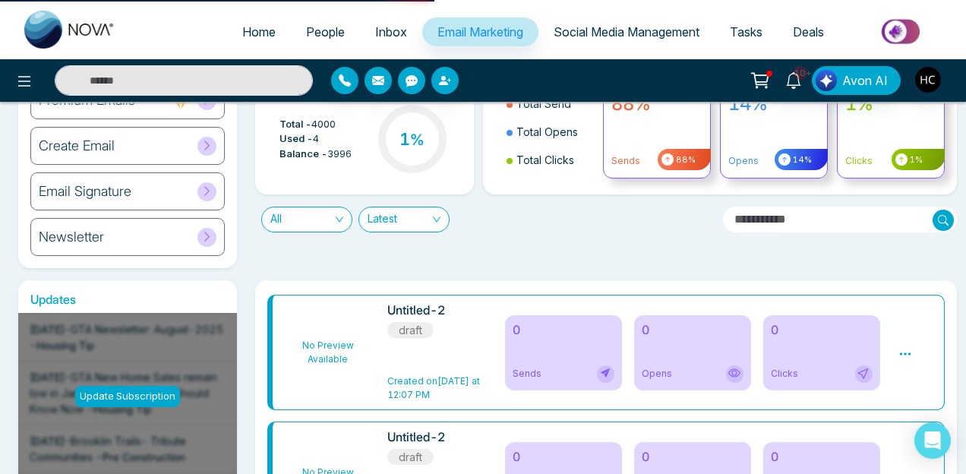
select select "*"
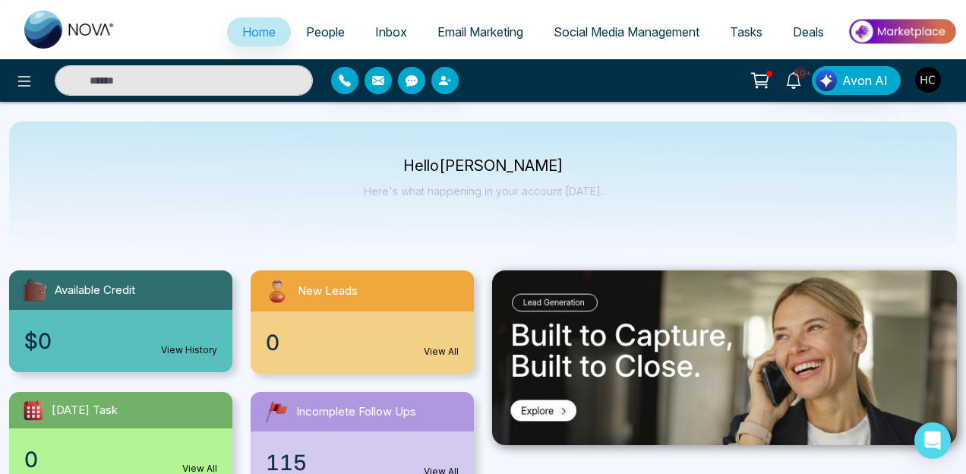
click at [451, 25] on span "Email Marketing" at bounding box center [480, 31] width 86 height 15
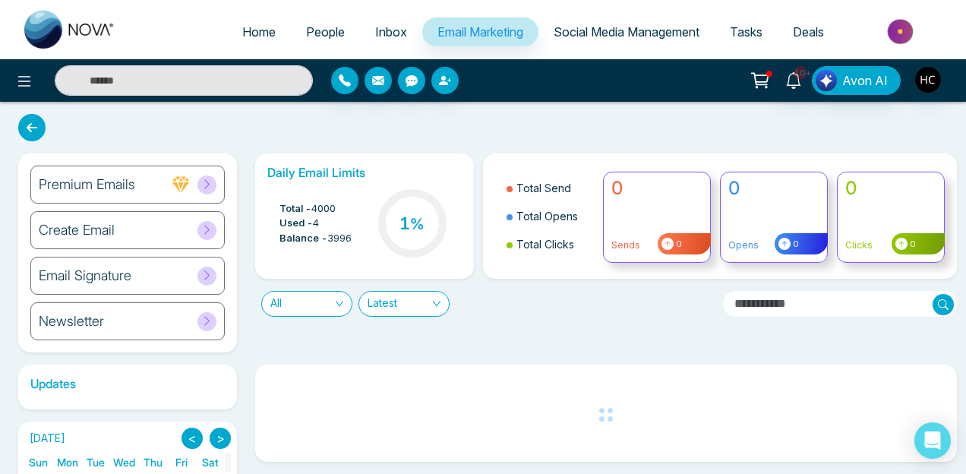
click at [146, 227] on div "Create Email" at bounding box center [127, 230] width 194 height 38
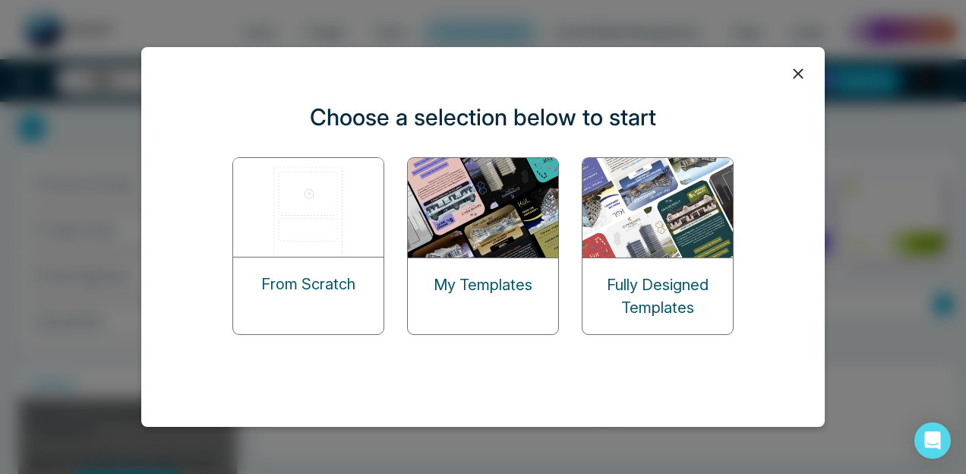
click at [528, 282] on p "My Templates" at bounding box center [482, 284] width 99 height 23
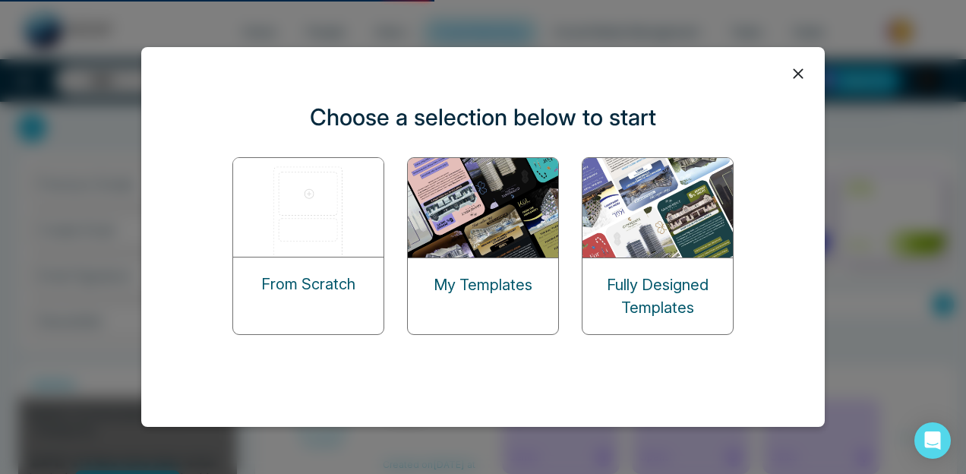
click at [797, 73] on icon at bounding box center [798, 73] width 10 height 10
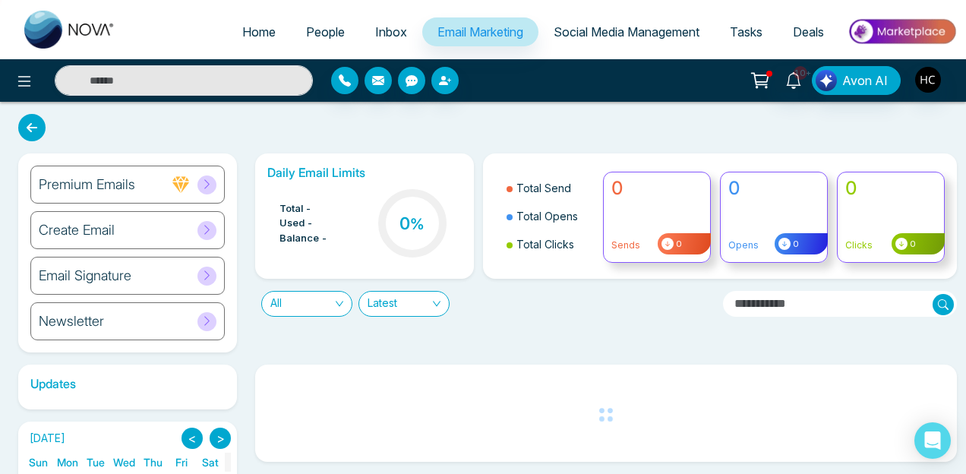
click at [128, 221] on div "Create Email" at bounding box center [127, 230] width 194 height 38
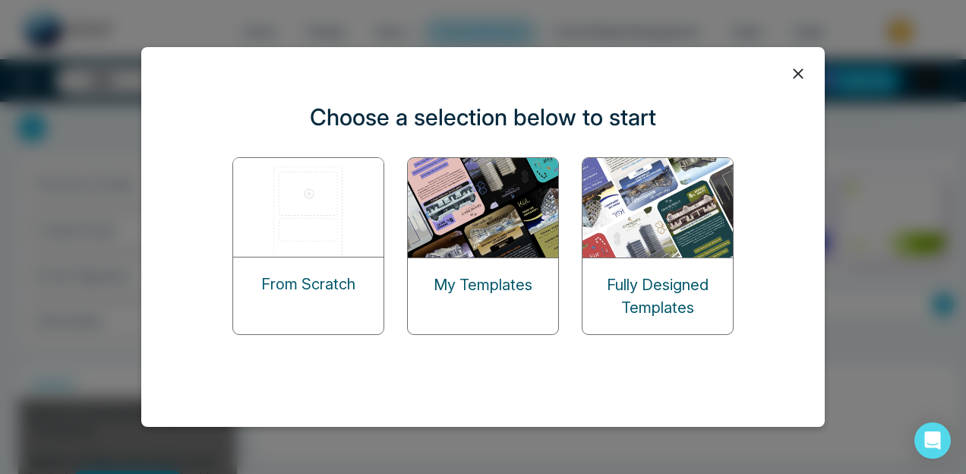
click at [282, 213] on img at bounding box center [309, 207] width 152 height 99
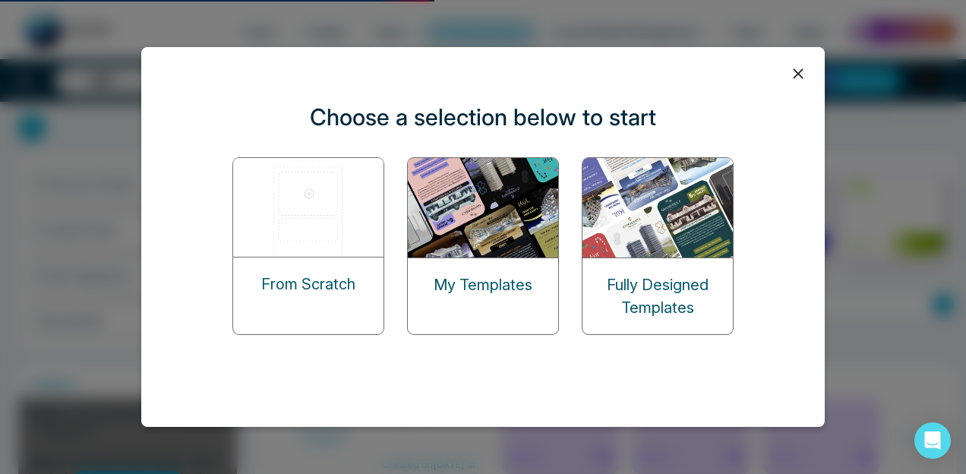
click at [340, 266] on div "From Scratch" at bounding box center [308, 283] width 150 height 53
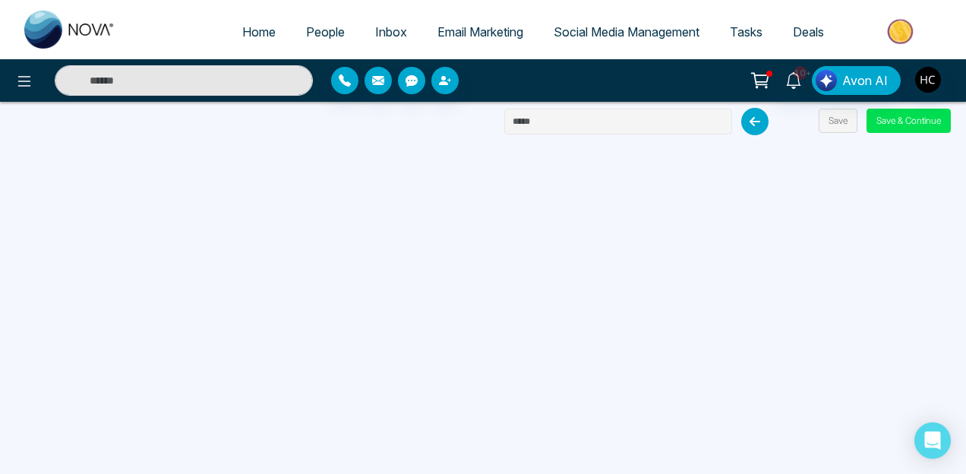
click at [553, 114] on input "text" at bounding box center [618, 122] width 228 height 26
type input "**********"
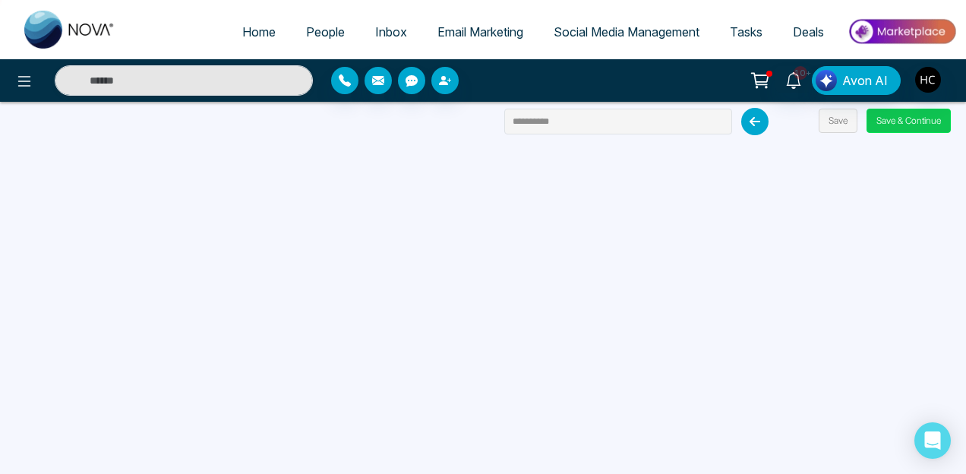
click at [886, 113] on button "Save & Continue" at bounding box center [908, 121] width 84 height 24
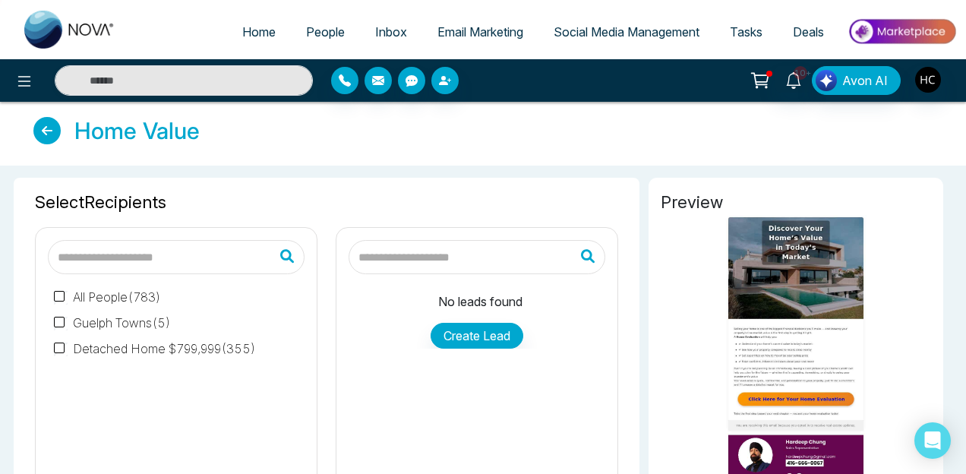
type input "**********"
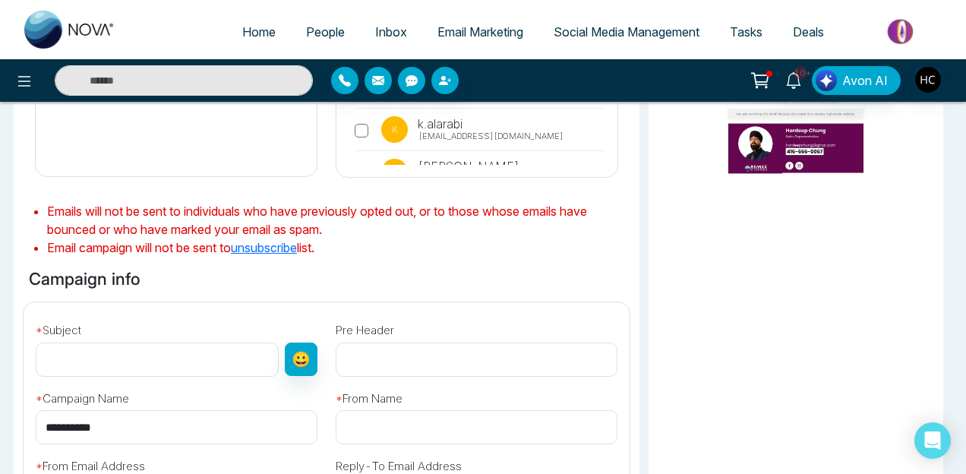
scroll to position [312, 0]
click at [201, 365] on input "text" at bounding box center [157, 359] width 243 height 34
paste input "**********"
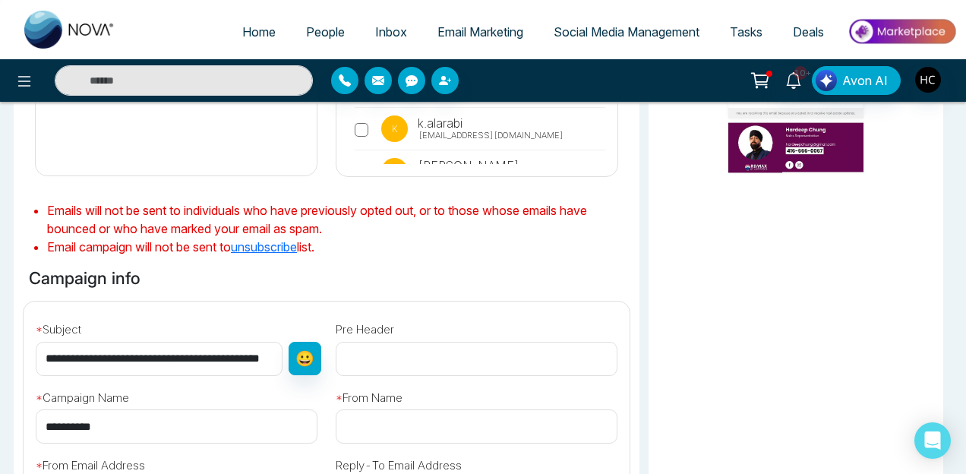
scroll to position [0, 0]
drag, startPoint x: 207, startPoint y: 355, endPoint x: 0, endPoint y: 329, distance: 208.8
click at [0, 329] on div "Selected Recipients ( 783 ) All People ( 783 ) Guelph Towns ( 5 ) Detached Home…" at bounding box center [483, 306] width 966 height 907
type input "**********"
click at [262, 293] on div "**********" at bounding box center [326, 409] width 607 height 440
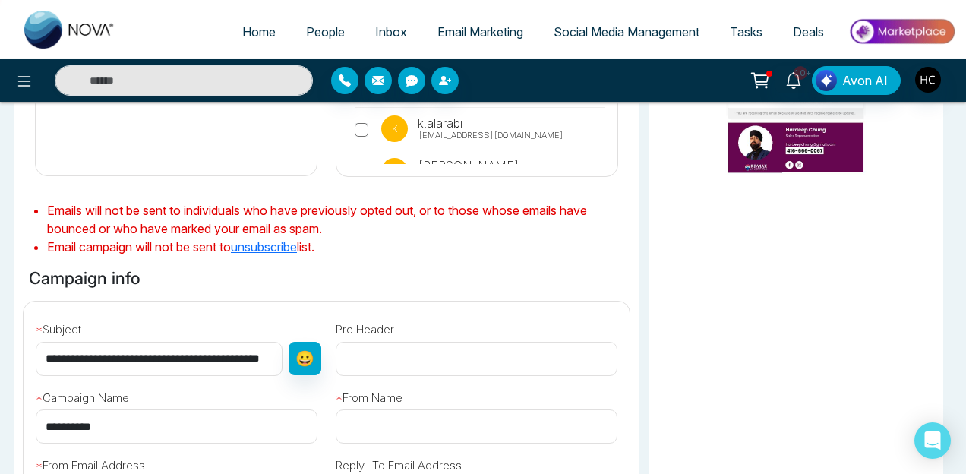
click at [387, 419] on input "text" at bounding box center [477, 426] width 282 height 34
type input "**********"
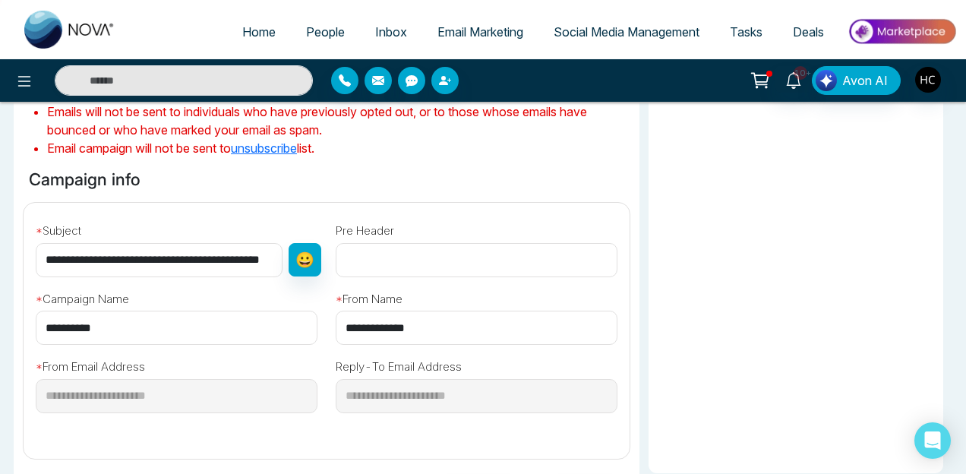
scroll to position [418, 0]
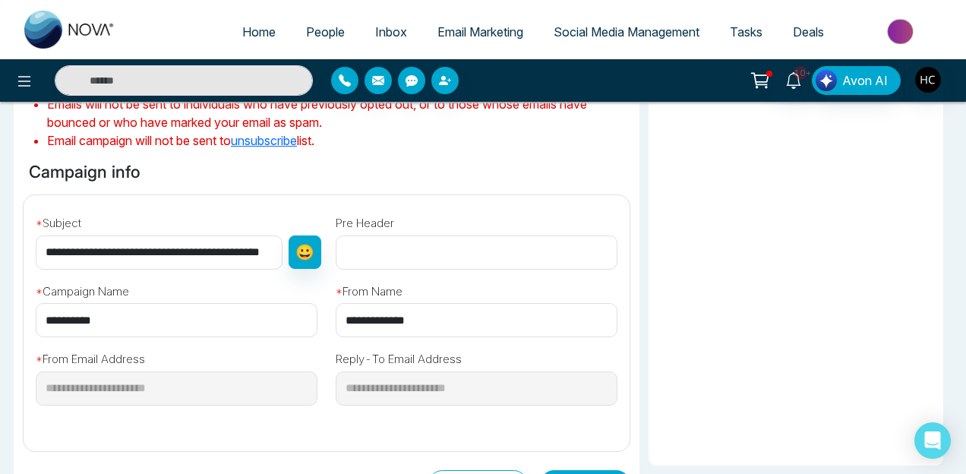
click at [414, 260] on input "text" at bounding box center [477, 252] width 282 height 34
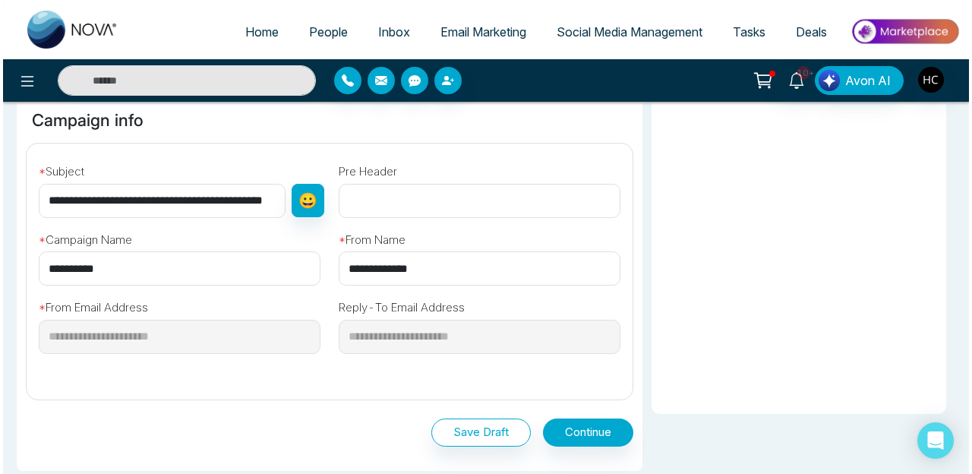
scroll to position [599, 0]
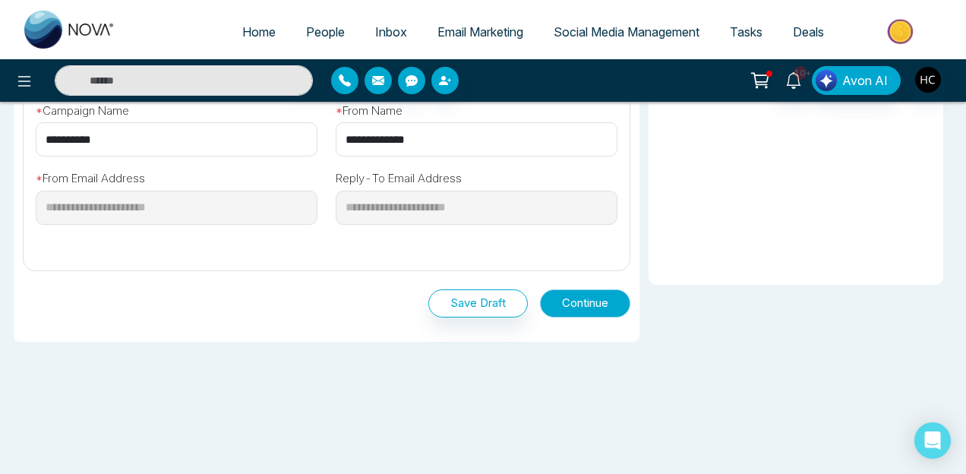
click at [609, 307] on button "Continue" at bounding box center [585, 303] width 90 height 28
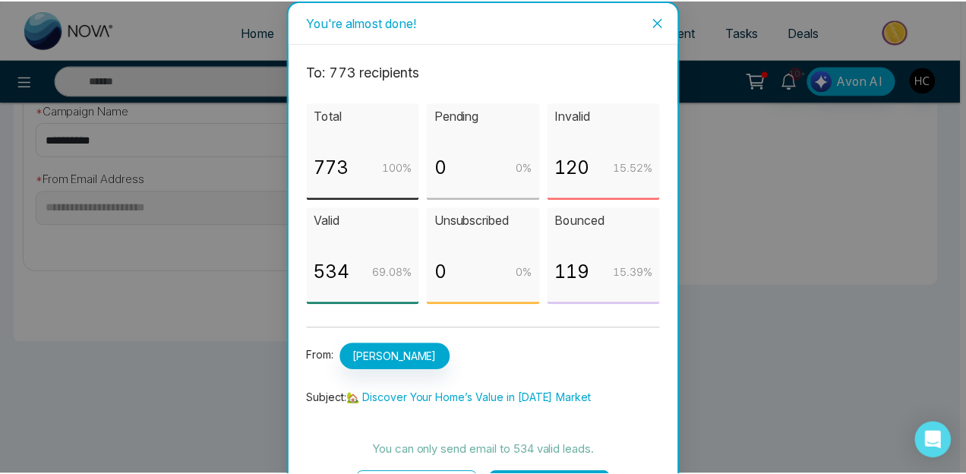
scroll to position [44, 0]
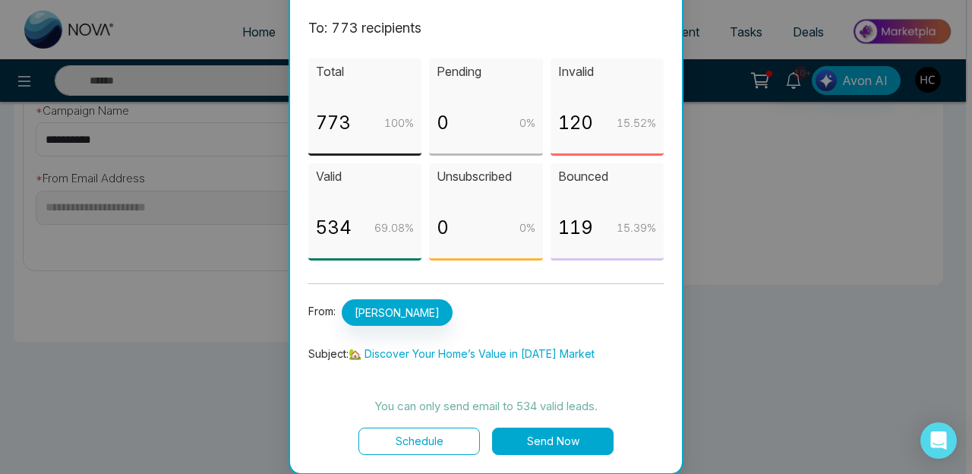
click at [563, 435] on button "Send Now" at bounding box center [552, 440] width 121 height 27
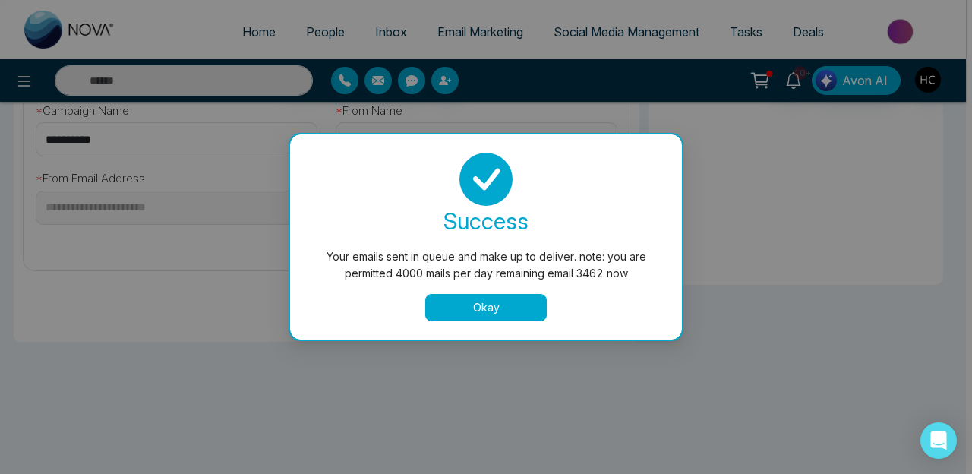
click at [491, 314] on button "Okay" at bounding box center [485, 307] width 121 height 27
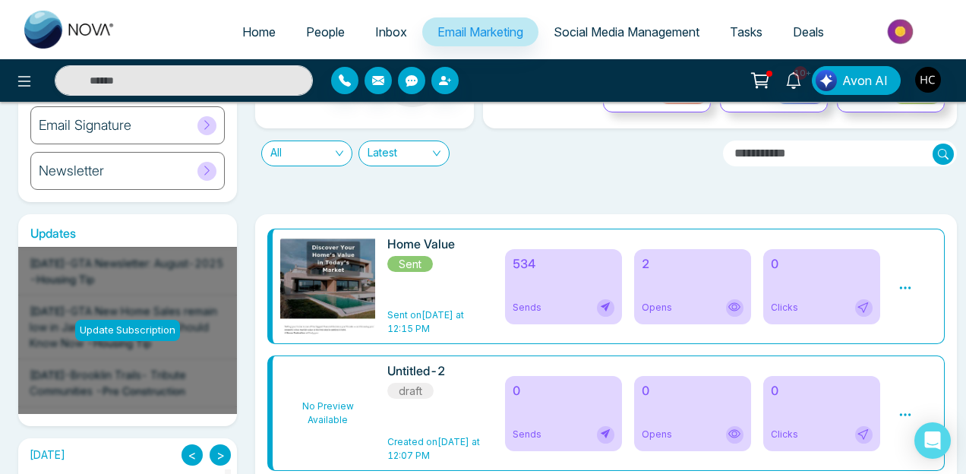
scroll to position [151, 0]
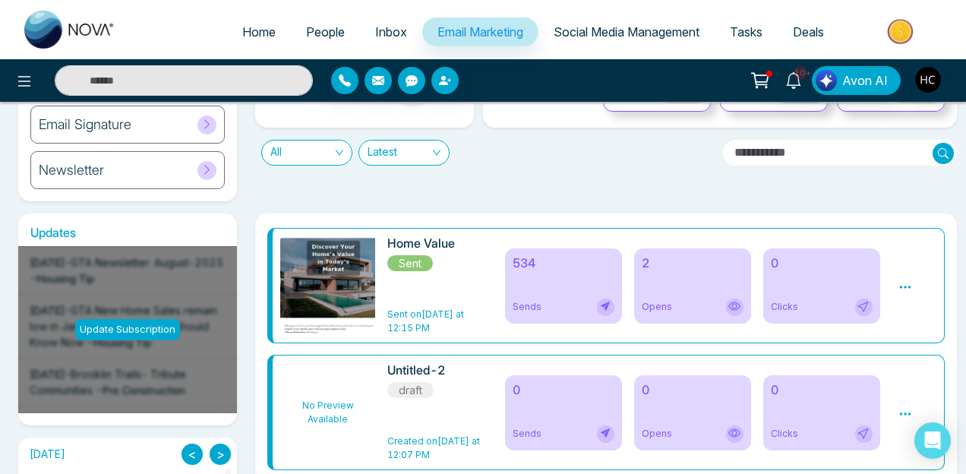
click at [688, 288] on div "2 Opens" at bounding box center [692, 285] width 117 height 75
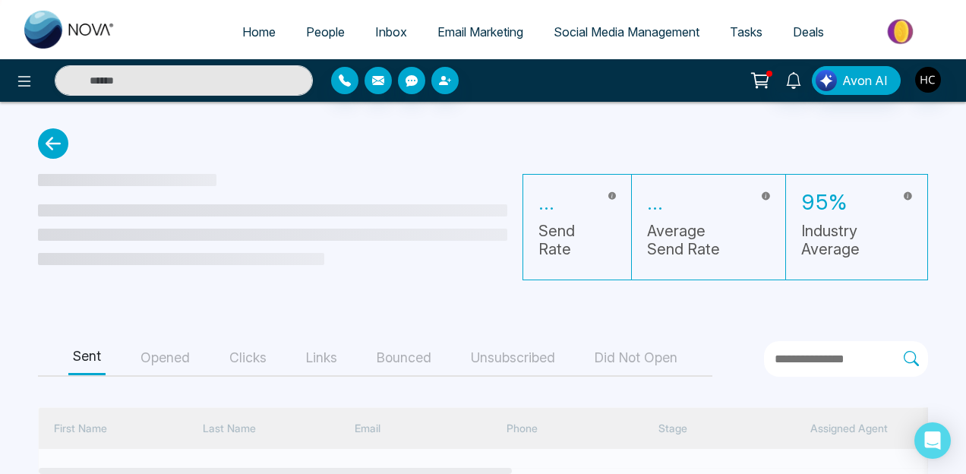
scroll to position [133, 0]
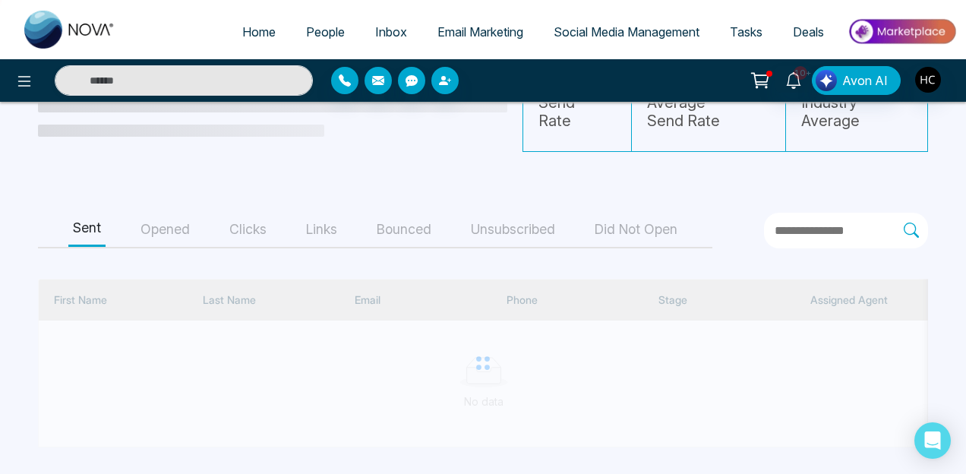
click at [169, 217] on button "Opened" at bounding box center [165, 230] width 58 height 34
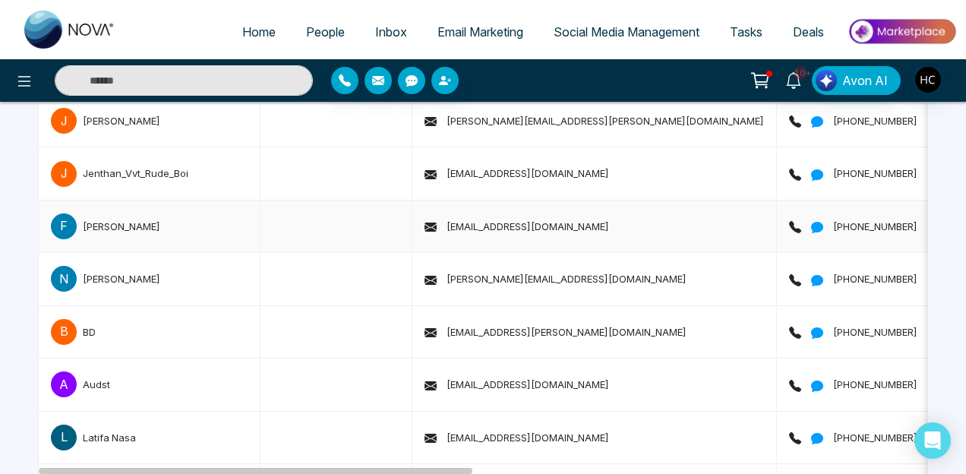
scroll to position [0, 0]
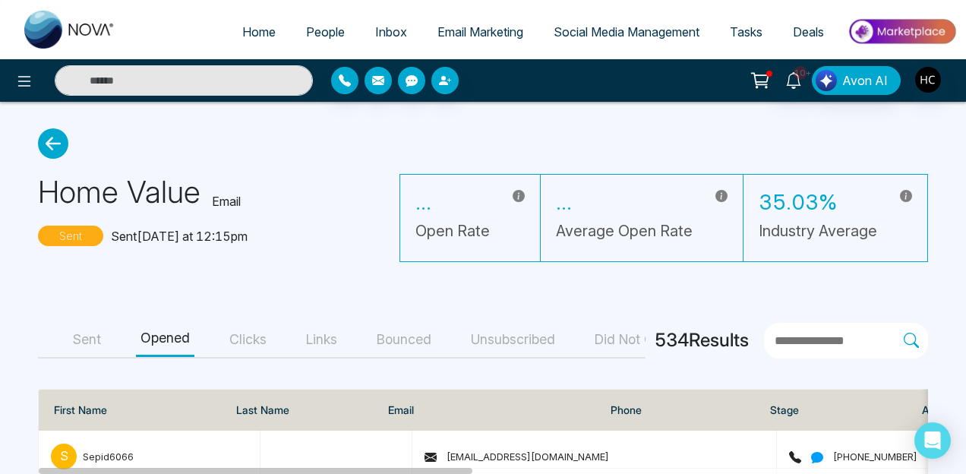
click at [95, 340] on button "Sent" at bounding box center [86, 340] width 37 height 34
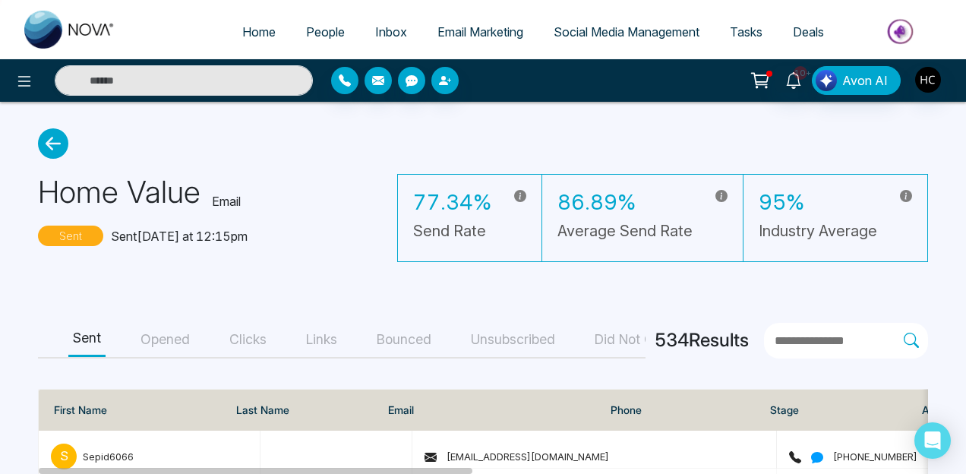
click at [178, 339] on button "Opened" at bounding box center [165, 340] width 58 height 34
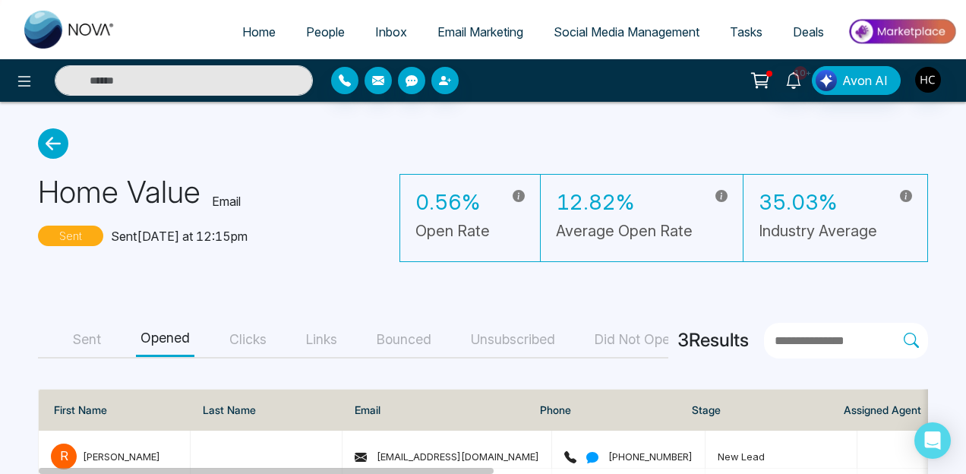
scroll to position [147, 0]
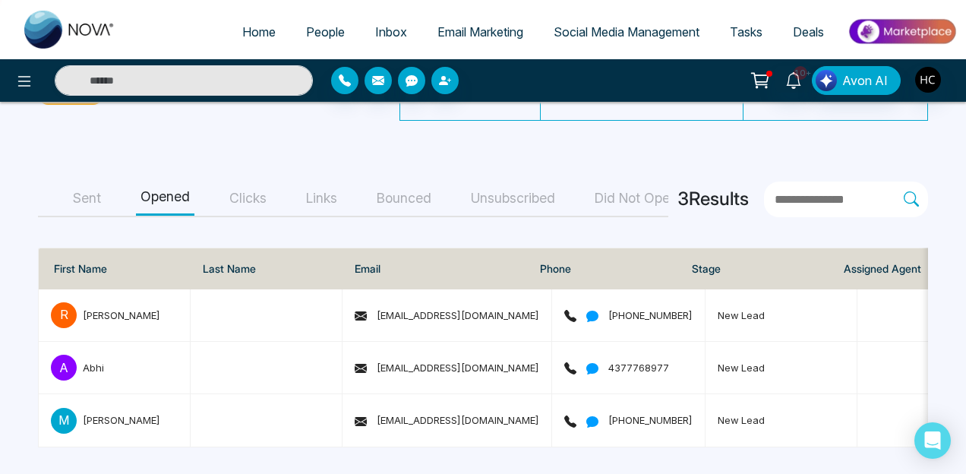
click at [260, 188] on button "Clicks" at bounding box center [248, 198] width 46 height 34
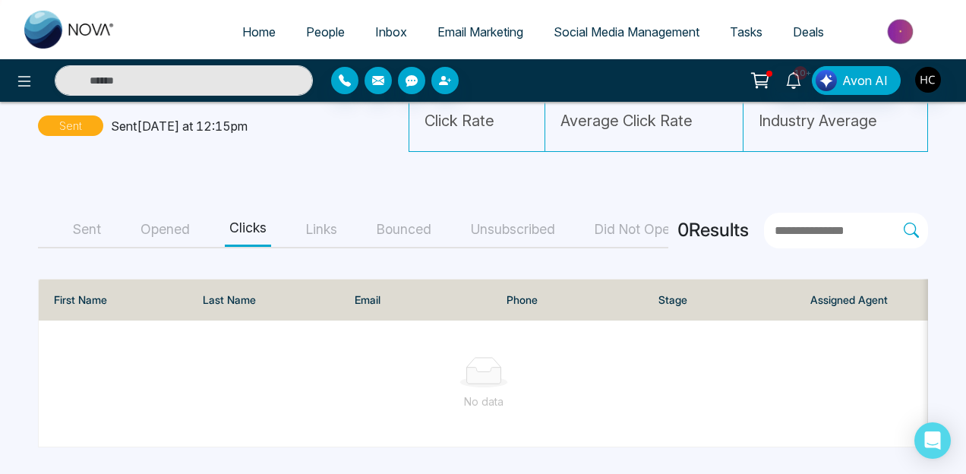
click at [324, 199] on main "Home Value Email Sent Sent today at 12:15pm 0.00% Click Rate 0.00% Average Clic…" at bounding box center [483, 233] width 966 height 482
click at [319, 234] on button "Links" at bounding box center [321, 230] width 40 height 34
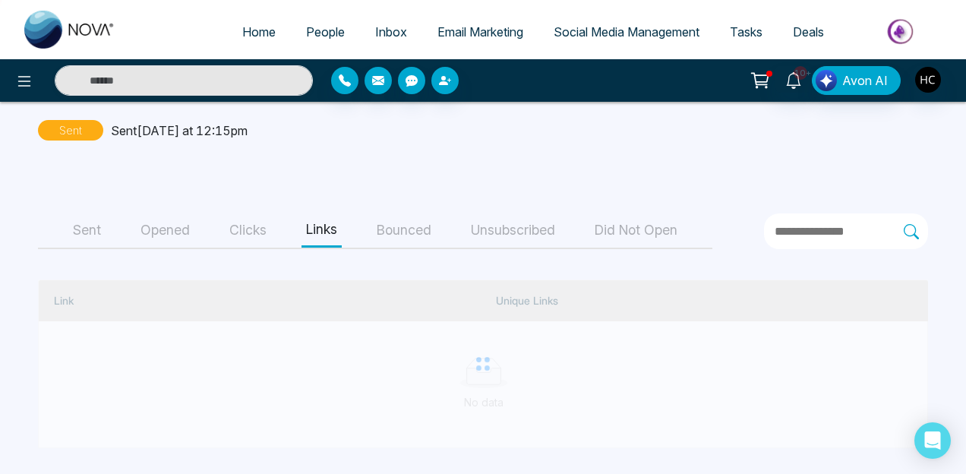
scroll to position [31, 0]
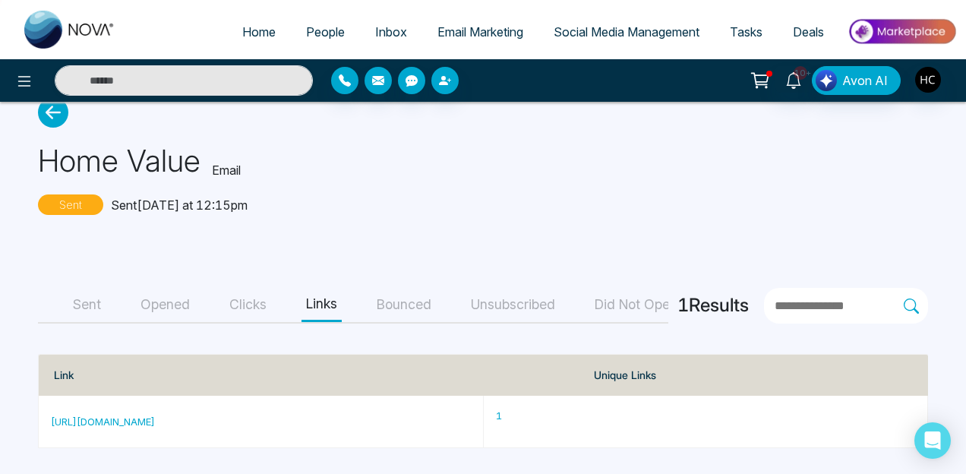
click at [252, 306] on button "Clicks" at bounding box center [248, 305] width 46 height 34
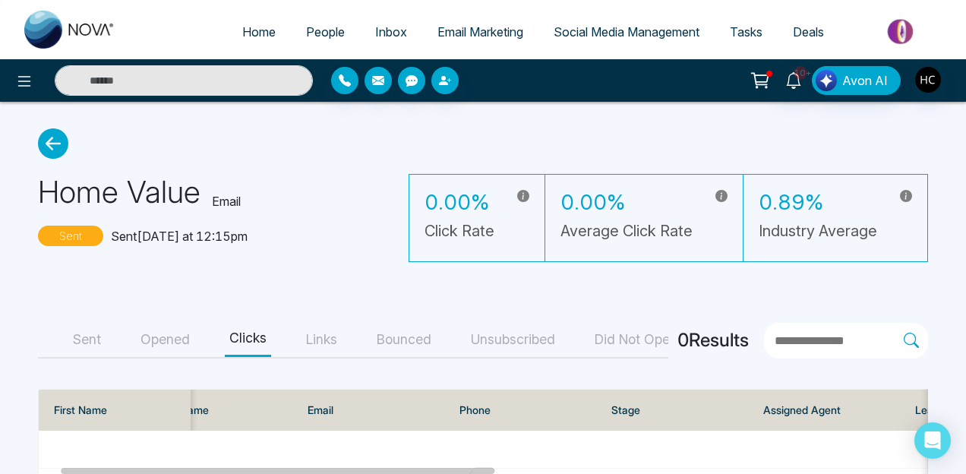
scroll to position [0, 47]
click at [160, 345] on button "Opened" at bounding box center [165, 340] width 58 height 34
